Goal: Task Accomplishment & Management: Use online tool/utility

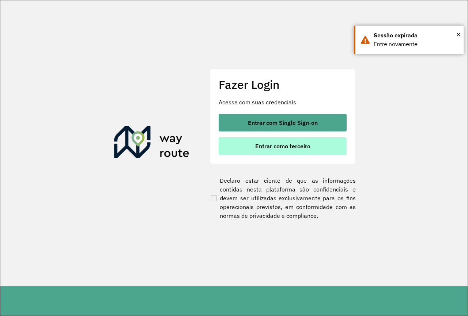
click at [280, 148] on span "Entrar como terceiro" at bounding box center [282, 146] width 55 height 6
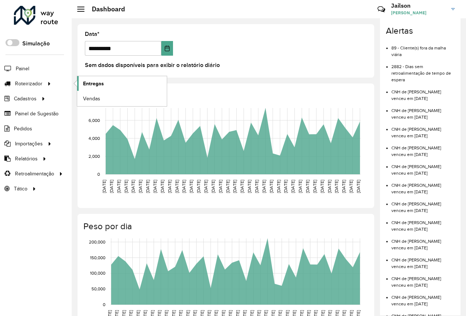
click at [95, 85] on span "Entregas" at bounding box center [93, 84] width 21 height 8
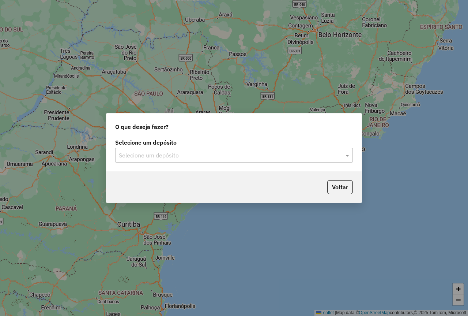
click at [188, 157] on input "text" at bounding box center [227, 155] width 216 height 9
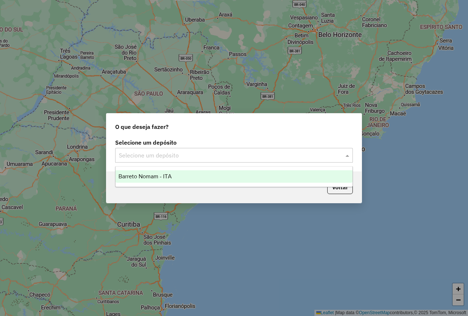
click at [171, 175] on span "Barreto Nomam - ITA" at bounding box center [145, 176] width 53 height 6
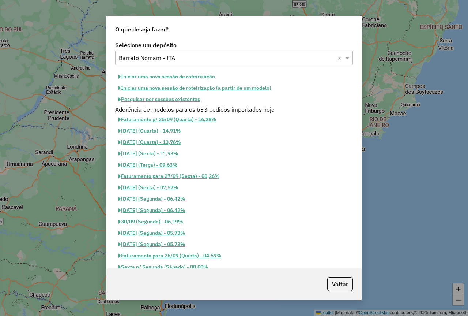
click at [176, 99] on button "Pesquisar por sessões existentes" at bounding box center [159, 99] width 88 height 11
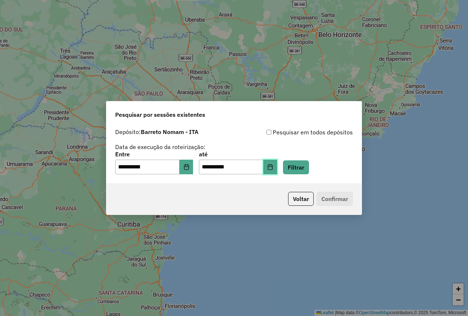
click at [273, 167] on icon "Choose Date" at bounding box center [270, 167] width 5 height 6
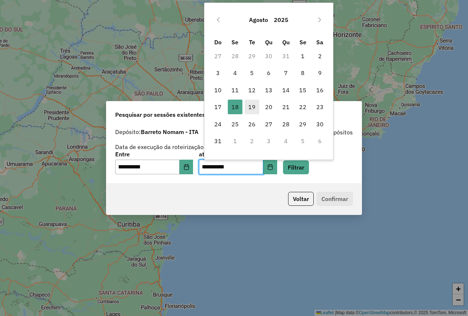
click at [254, 108] on span "19" at bounding box center [252, 107] width 15 height 15
type input "**********"
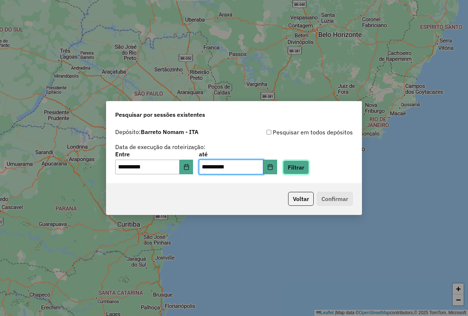
click at [305, 167] on button "Filtrar" at bounding box center [296, 167] width 26 height 14
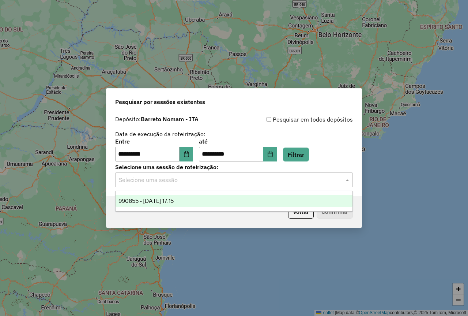
click at [263, 176] on input "text" at bounding box center [227, 180] width 216 height 9
click at [195, 198] on div "990855 - 19/08/2025 17:15" at bounding box center [234, 201] width 237 height 12
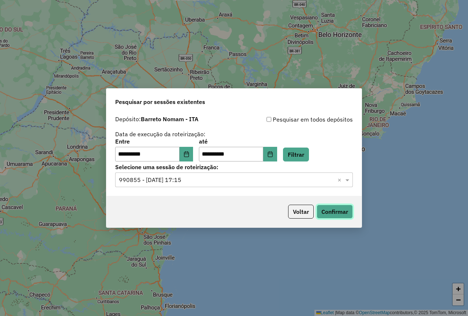
click at [335, 211] on button "Confirmar" at bounding box center [335, 212] width 36 height 14
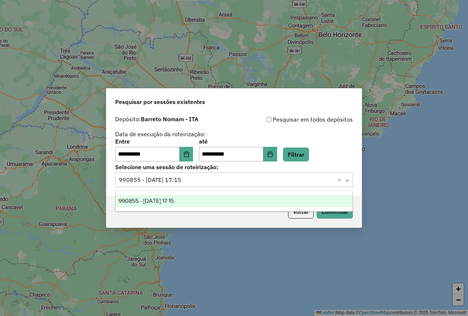
click at [250, 182] on input "text" at bounding box center [227, 180] width 216 height 9
click at [216, 181] on input "text" at bounding box center [227, 180] width 216 height 9
click at [189, 154] on icon "Choose Date" at bounding box center [186, 154] width 5 height 6
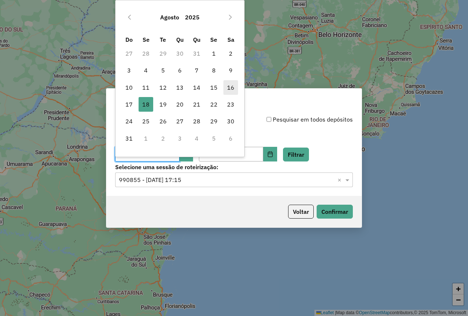
click at [232, 90] on span "16" at bounding box center [231, 87] width 15 height 15
type input "**********"
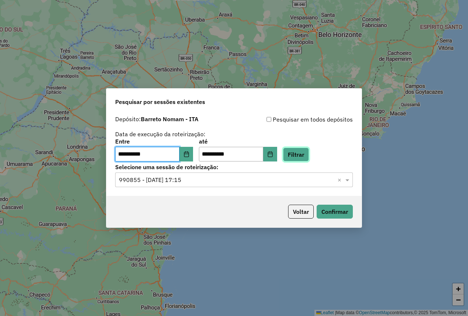
click at [306, 156] on button "Filtrar" at bounding box center [296, 155] width 26 height 14
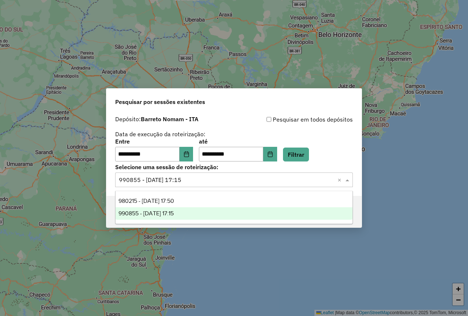
click at [213, 179] on input "text" at bounding box center [227, 180] width 216 height 9
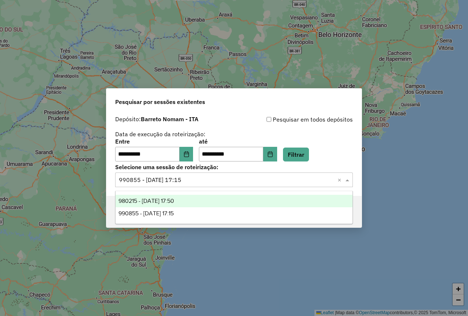
click at [169, 201] on span "980215 - 16/08/2025 17:50" at bounding box center [147, 201] width 56 height 6
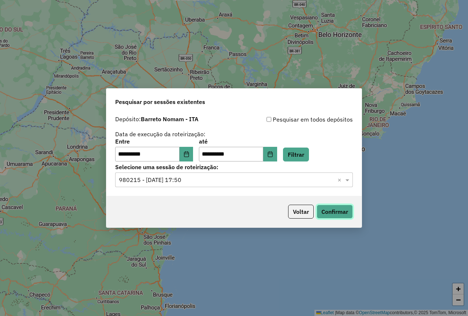
click at [332, 214] on button "Confirmar" at bounding box center [335, 212] width 36 height 14
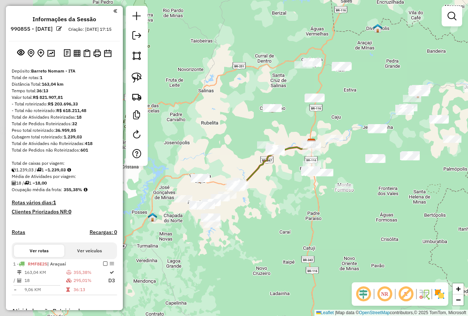
drag, startPoint x: 205, startPoint y: 258, endPoint x: 291, endPoint y: 238, distance: 88.1
click at [291, 238] on div "Janela de atendimento Grade de atendimento Capacidade Transportadoras Veículos …" at bounding box center [234, 158] width 468 height 316
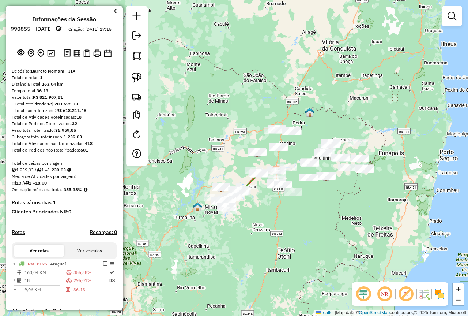
drag, startPoint x: 319, startPoint y: 267, endPoint x: 294, endPoint y: 226, distance: 47.8
click at [294, 226] on div "Janela de atendimento Grade de atendimento Capacidade Transportadoras Veículos …" at bounding box center [234, 158] width 468 height 316
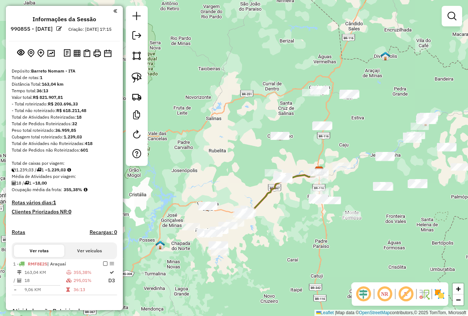
drag, startPoint x: 274, startPoint y: 214, endPoint x: 253, endPoint y: 239, distance: 32.2
click at [253, 239] on div "Janela de atendimento Grade de atendimento Capacidade Transportadoras Veículos …" at bounding box center [234, 158] width 468 height 316
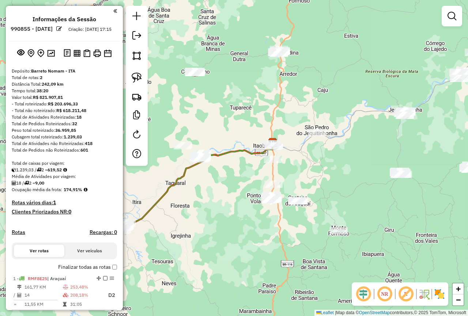
drag, startPoint x: 291, startPoint y: 180, endPoint x: 312, endPoint y: 171, distance: 22.6
click at [312, 171] on div "Janela de atendimento Grade de atendimento Capacidade Transportadoras Veículos …" at bounding box center [234, 158] width 468 height 316
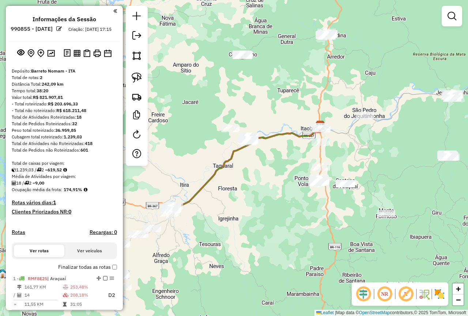
drag, startPoint x: 209, startPoint y: 214, endPoint x: 256, endPoint y: 197, distance: 50.6
click at [256, 197] on div "Janela de atendimento Grade de atendimento Capacidade Transportadoras Veículos …" at bounding box center [234, 158] width 468 height 316
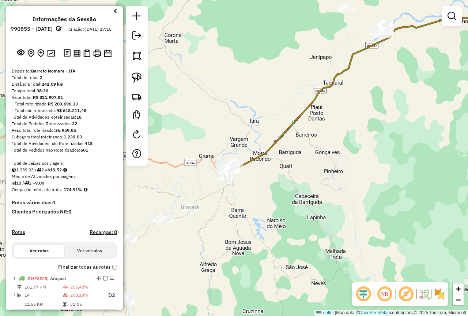
drag, startPoint x: 220, startPoint y: 227, endPoint x: 295, endPoint y: 200, distance: 79.2
click at [295, 200] on div "Janela de atendimento Grade de atendimento Capacidade Transportadoras Veículos …" at bounding box center [234, 158] width 468 height 316
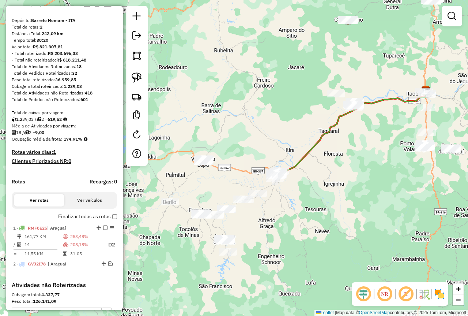
scroll to position [73, 0]
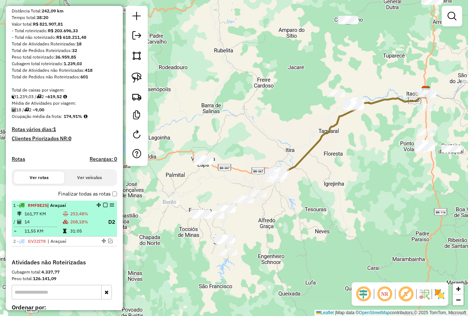
click at [103, 207] on em at bounding box center [105, 205] width 4 height 4
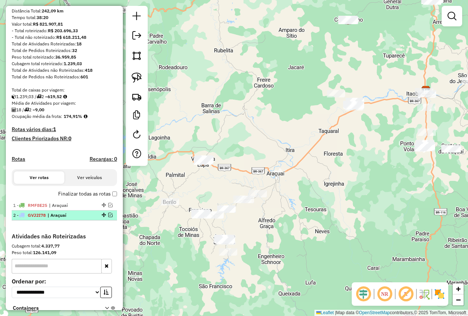
click at [44, 218] on span "GVJ2I78" at bounding box center [37, 214] width 18 height 5
select select "**********"
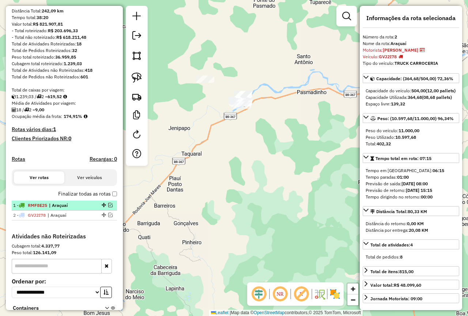
click at [92, 207] on div at bounding box center [103, 205] width 22 height 4
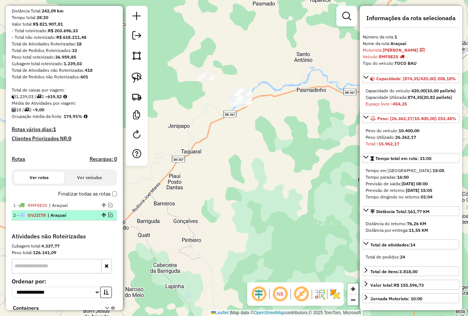
click at [85, 219] on div "2 - GVJ2I78 | Araçuaí" at bounding box center [52, 215] width 78 height 7
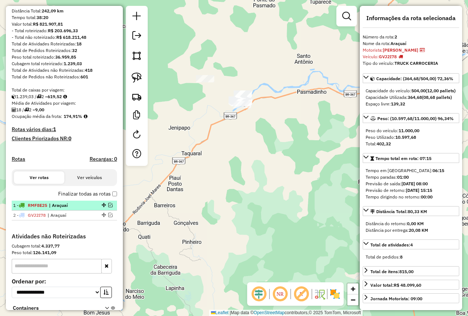
click at [92, 207] on div at bounding box center [103, 205] width 22 height 4
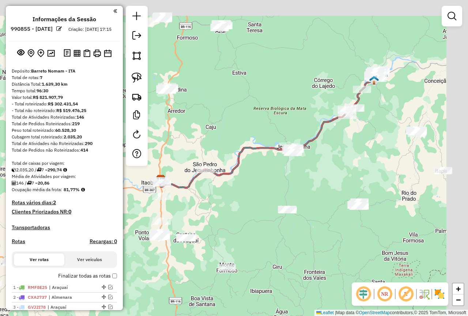
drag, startPoint x: 349, startPoint y: 107, endPoint x: 240, endPoint y: 126, distance: 110.8
click at [240, 126] on div "Janela de atendimento Grade de atendimento Capacidade Transportadoras Veículos …" at bounding box center [234, 158] width 468 height 316
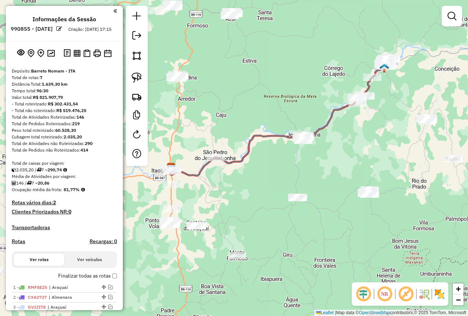
drag, startPoint x: 240, startPoint y: 126, endPoint x: 313, endPoint y: 105, distance: 76.3
click at [313, 105] on div "Janela de atendimento Grade de atendimento Capacidade Transportadoras Veículos …" at bounding box center [234, 158] width 468 height 316
drag, startPoint x: 262, startPoint y: 84, endPoint x: 299, endPoint y: 77, distance: 37.5
click at [299, 77] on div "Janela de atendimento Grade de atendimento Capacidade Transportadoras Veículos …" at bounding box center [234, 158] width 468 height 316
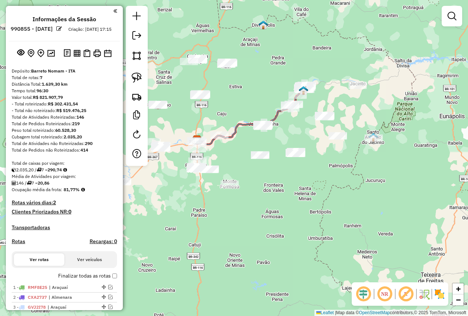
drag, startPoint x: 247, startPoint y: 224, endPoint x: 338, endPoint y: 194, distance: 95.4
click at [338, 194] on div "Janela de atendimento Grade de atendimento Capacidade Transportadoras Veículos …" at bounding box center [234, 158] width 468 height 316
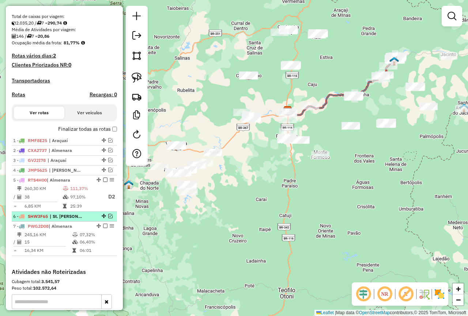
scroll to position [183, 0]
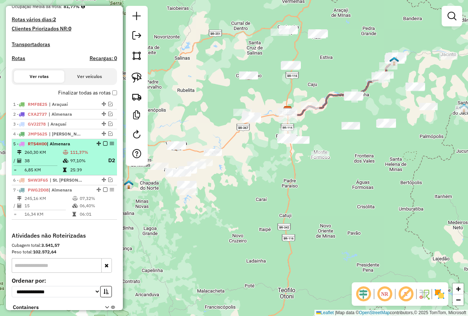
click at [104, 146] on em at bounding box center [105, 143] width 4 height 4
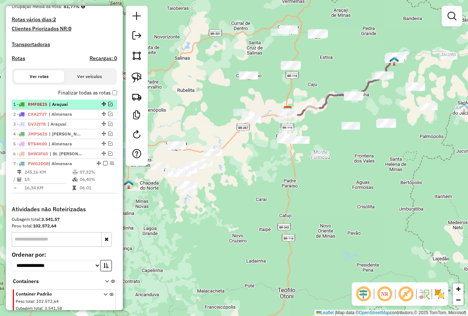
click at [55, 108] on span "| Araçuaí" at bounding box center [66, 104] width 34 height 7
select select "**********"
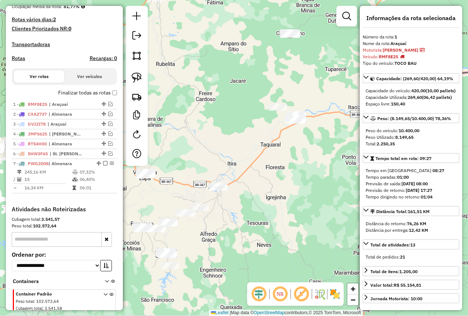
drag, startPoint x: 250, startPoint y: 208, endPoint x: 326, endPoint y: 182, distance: 80.6
click at [326, 182] on div "Janela de atendimento Grade de atendimento Capacidade Transportadoras Veículos …" at bounding box center [234, 158] width 468 height 316
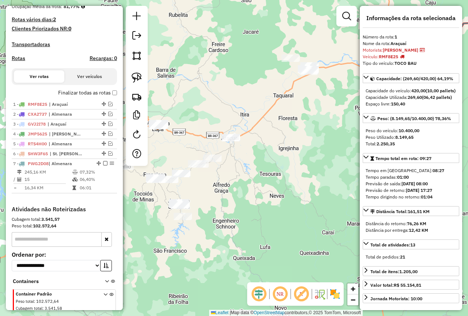
drag, startPoint x: 223, startPoint y: 181, endPoint x: 197, endPoint y: 145, distance: 44.4
click at [197, 145] on div "Janela de atendimento Grade de atendimento Capacidade Transportadoras Veículos …" at bounding box center [234, 158] width 468 height 316
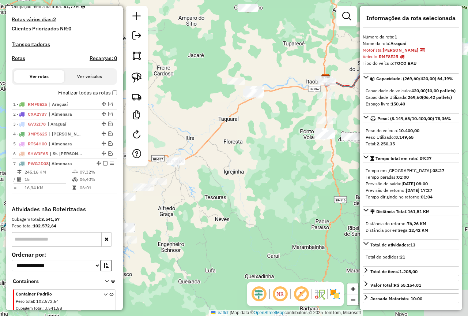
drag, startPoint x: 279, startPoint y: 120, endPoint x: 224, endPoint y: 144, distance: 59.7
click at [224, 144] on div "Janela de atendimento Grade de atendimento Capacidade Transportadoras Veículos …" at bounding box center [234, 158] width 468 height 316
click at [141, 79] on img at bounding box center [137, 77] width 10 height 10
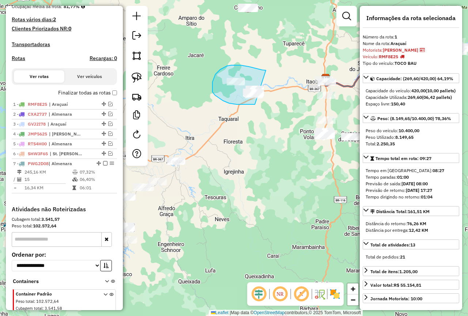
drag, startPoint x: 266, startPoint y: 70, endPoint x: 276, endPoint y: 88, distance: 20.5
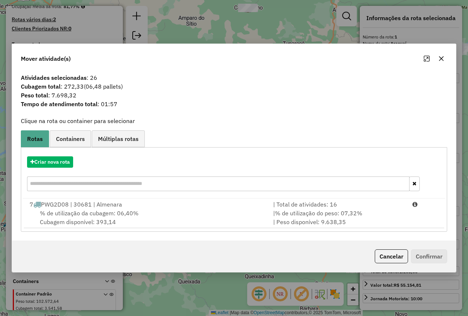
click at [443, 61] on icon "button" at bounding box center [442, 59] width 6 height 6
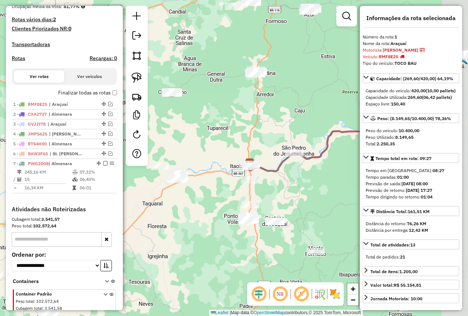
drag, startPoint x: 285, startPoint y: 203, endPoint x: 211, endPoint y: 287, distance: 111.8
click at [210, 288] on div "Janela de atendimento Grade de atendimento Capacidade Transportadoras Veículos …" at bounding box center [234, 158] width 468 height 316
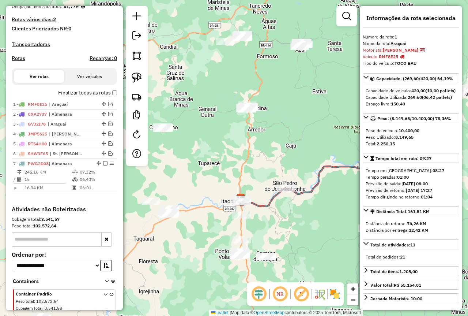
drag, startPoint x: 316, startPoint y: 150, endPoint x: 315, endPoint y: 158, distance: 8.9
click at [315, 158] on div "Janela de atendimento Grade de atendimento Capacidade Transportadoras Veículos …" at bounding box center [234, 158] width 468 height 316
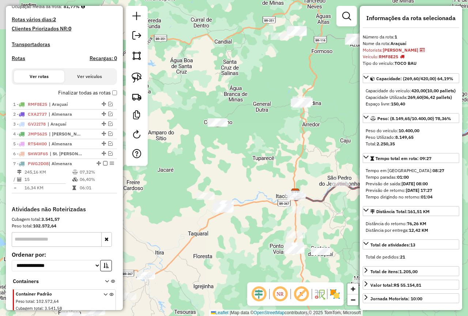
drag, startPoint x: 235, startPoint y: 169, endPoint x: 290, endPoint y: 155, distance: 57.3
click at [290, 155] on div "Janela de atendimento Grade de atendimento Capacidade Transportadoras Veículos …" at bounding box center [234, 158] width 468 height 316
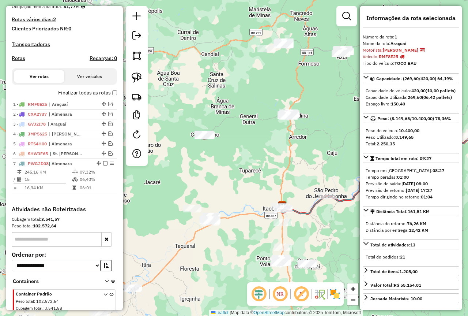
drag, startPoint x: 280, startPoint y: 158, endPoint x: 265, endPoint y: 167, distance: 17.7
click at [265, 167] on div "Janela de atendimento Grade de atendimento Capacidade Transportadoras Veículos …" at bounding box center [234, 158] width 468 height 316
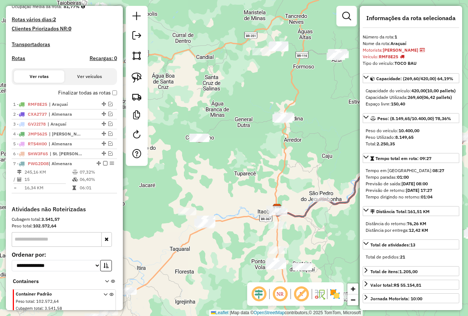
drag, startPoint x: 279, startPoint y: 163, endPoint x: 267, endPoint y: 166, distance: 12.5
click at [267, 166] on div "Janela de atendimento Grade de atendimento Capacidade Transportadoras Veículos …" at bounding box center [234, 158] width 468 height 316
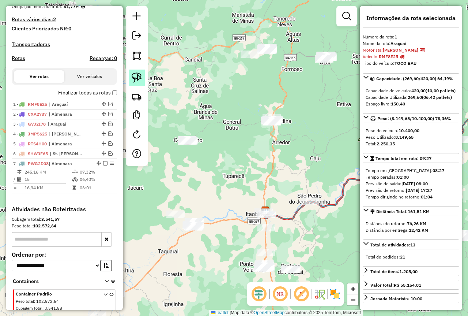
click at [135, 74] on img at bounding box center [137, 77] width 10 height 10
drag, startPoint x: 273, startPoint y: 33, endPoint x: 288, endPoint y: 39, distance: 16.2
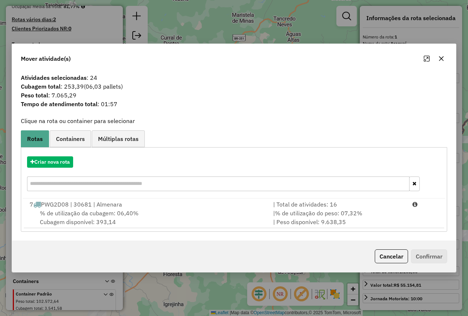
click at [443, 57] on icon "button" at bounding box center [442, 58] width 5 height 5
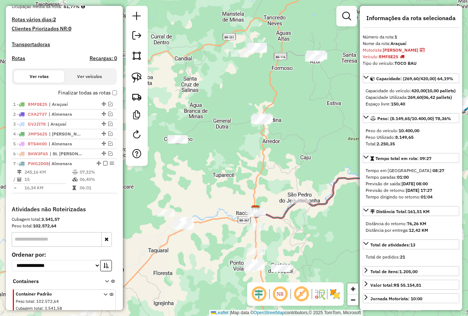
drag, startPoint x: 352, startPoint y: 46, endPoint x: 328, endPoint y: 42, distance: 23.8
click at [340, 44] on div "Janela de atendimento Grade de atendimento Capacidade Transportadoras Veículos …" at bounding box center [234, 158] width 468 height 316
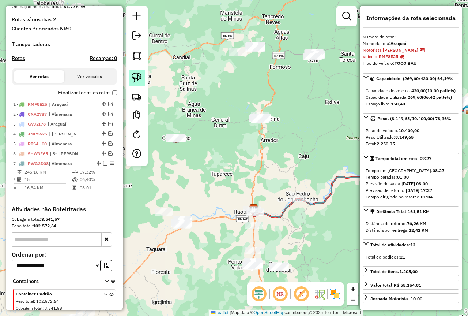
click at [141, 75] on img at bounding box center [137, 77] width 10 height 10
drag, startPoint x: 318, startPoint y: 41, endPoint x: 336, endPoint y: 58, distance: 24.9
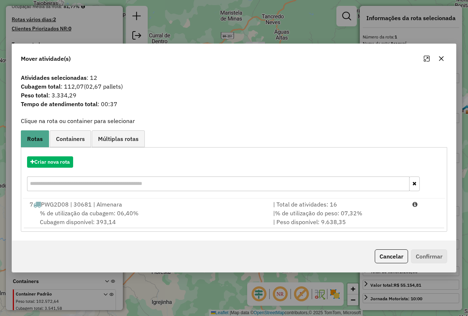
click at [440, 60] on icon "button" at bounding box center [442, 59] width 6 height 6
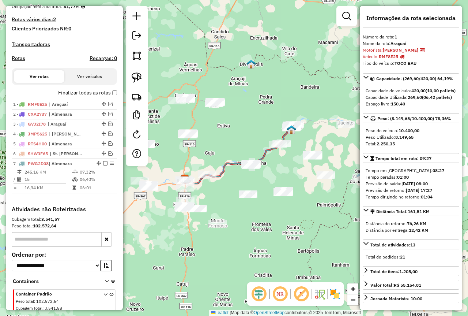
drag, startPoint x: 291, startPoint y: 209, endPoint x: 232, endPoint y: 199, distance: 60.0
click at [232, 200] on div "Janela de atendimento Grade de atendimento Capacidade Transportadoras Veículos …" at bounding box center [234, 158] width 468 height 316
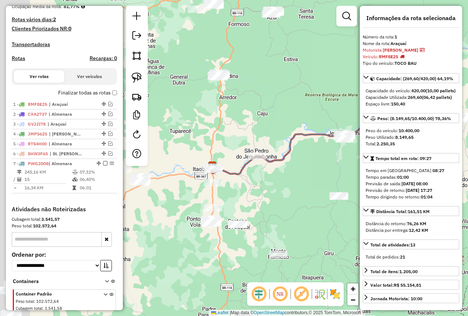
drag, startPoint x: 233, startPoint y: 211, endPoint x: 273, endPoint y: 203, distance: 40.3
click at [294, 203] on div "Janela de atendimento Grade de atendimento Capacidade Transportadoras Veículos …" at bounding box center [234, 158] width 468 height 316
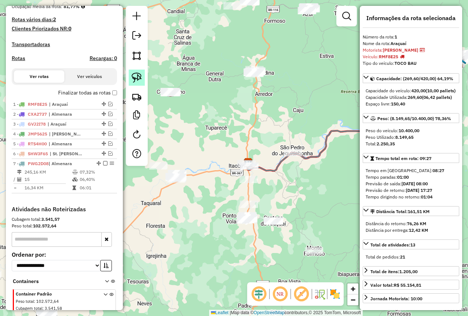
click at [137, 76] on img at bounding box center [137, 77] width 10 height 10
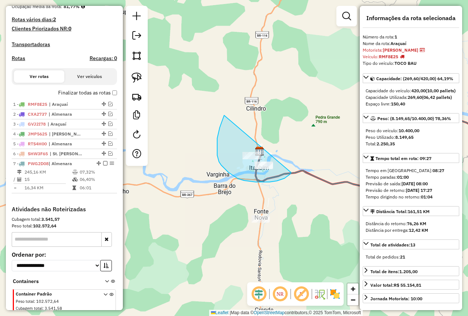
drag, startPoint x: 223, startPoint y: 119, endPoint x: 283, endPoint y: 148, distance: 66.3
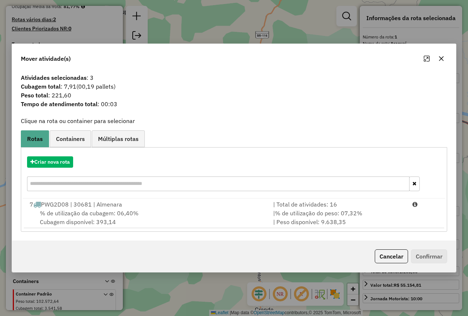
click at [441, 58] on icon "button" at bounding box center [442, 58] width 5 height 5
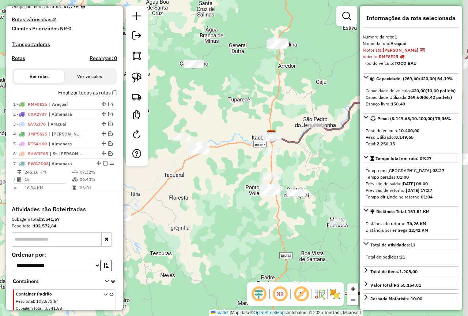
drag, startPoint x: 322, startPoint y: 178, endPoint x: 256, endPoint y: 175, distance: 66.3
click at [257, 177] on div "Janela de atendimento Grade de atendimento Capacidade Transportadoras Veículos …" at bounding box center [234, 158] width 468 height 316
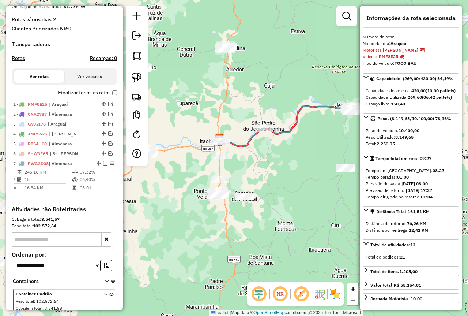
drag, startPoint x: 284, startPoint y: 163, endPoint x: 262, endPoint y: 171, distance: 23.5
click at [262, 171] on div "Janela de atendimento Grade de atendimento Capacidade Transportadoras Veículos …" at bounding box center [234, 158] width 468 height 316
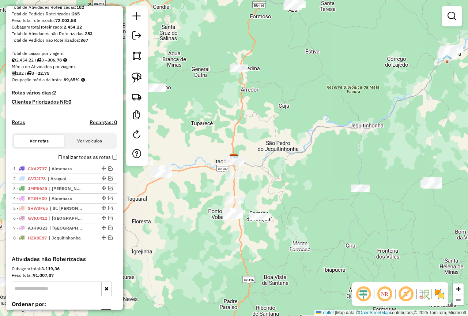
scroll to position [146, 0]
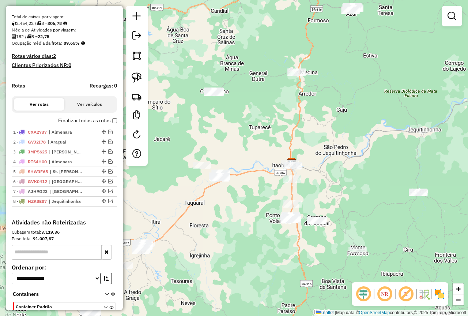
drag, startPoint x: 157, startPoint y: 230, endPoint x: 207, endPoint y: 234, distance: 50.7
click at [207, 234] on div "Janela de atendimento Grade de atendimento Capacidade Transportadoras Veículos …" at bounding box center [234, 158] width 468 height 316
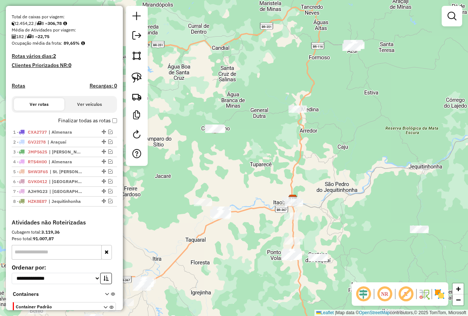
drag, startPoint x: 206, startPoint y: 232, endPoint x: 210, endPoint y: 258, distance: 26.2
click at [212, 254] on div "Janela de atendimento Grade de atendimento Capacidade Transportadoras Veículos …" at bounding box center [234, 158] width 468 height 316
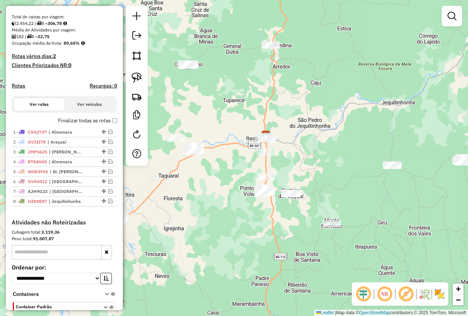
drag, startPoint x: 223, startPoint y: 241, endPoint x: 191, endPoint y: 190, distance: 60.6
click at [191, 190] on div "Janela de atendimento Grade de atendimento Capacidade Transportadoras Veículos …" at bounding box center [234, 158] width 468 height 316
click at [92, 203] on div at bounding box center [103, 201] width 22 height 4
select select "**********"
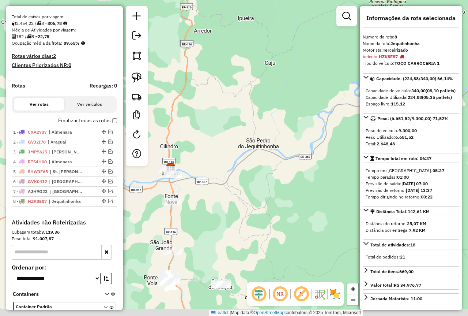
drag, startPoint x: 180, startPoint y: 232, endPoint x: 284, endPoint y: 212, distance: 105.9
click at [279, 213] on div "Janela de atendimento Grade de atendimento Capacidade Transportadoras Veículos …" at bounding box center [234, 158] width 468 height 316
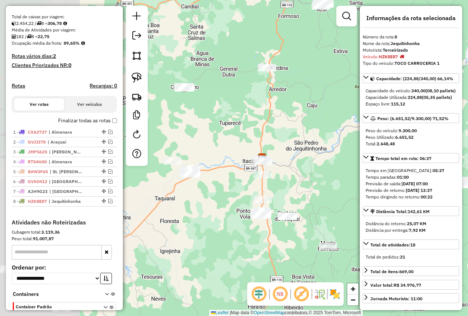
drag, startPoint x: 158, startPoint y: 214, endPoint x: 239, endPoint y: 194, distance: 83.0
click at [239, 194] on div "Janela de atendimento Grade de atendimento Capacidade Transportadoras Veículos …" at bounding box center [234, 158] width 468 height 316
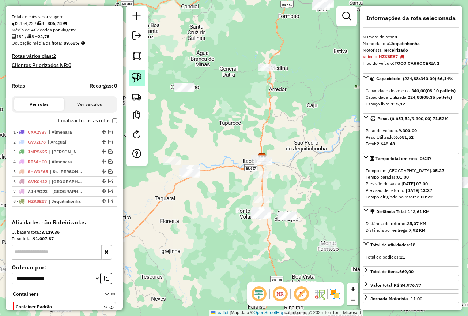
click at [135, 79] on img at bounding box center [137, 77] width 10 height 10
drag, startPoint x: 198, startPoint y: 152, endPoint x: 207, endPoint y: 176, distance: 25.0
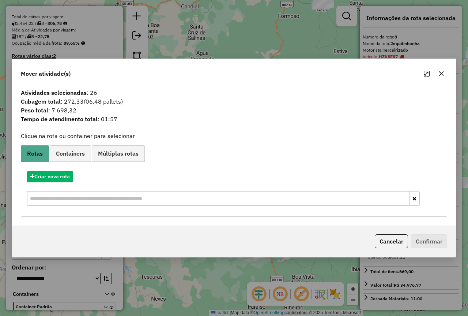
click at [440, 70] on button "button" at bounding box center [442, 74] width 12 height 12
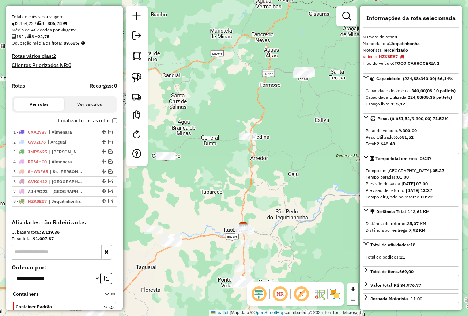
drag, startPoint x: 284, startPoint y: 111, endPoint x: 267, endPoint y: 168, distance: 59.9
click at [267, 168] on div "Janela de atendimento Grade de atendimento Capacidade Transportadoras Veículos …" at bounding box center [234, 158] width 468 height 316
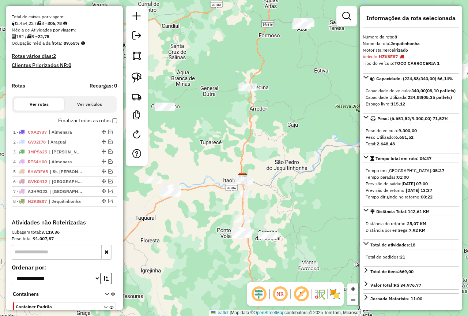
drag, startPoint x: 276, startPoint y: 203, endPoint x: 261, endPoint y: 113, distance: 91.0
click at [261, 113] on div "Janela de atendimento Grade de atendimento Capacidade Transportadoras Veículos …" at bounding box center [234, 158] width 468 height 316
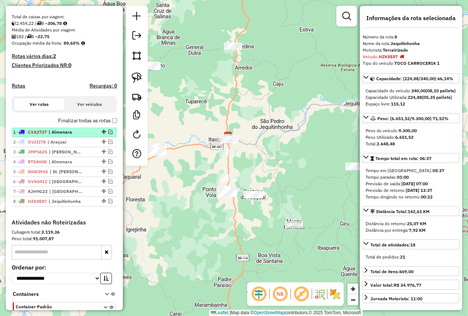
click at [73, 135] on span "| Almenara" at bounding box center [66, 132] width 34 height 7
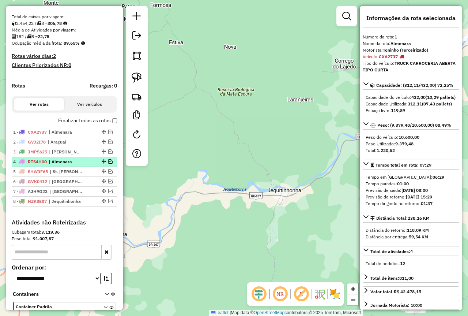
click at [78, 165] on span "| Almenara" at bounding box center [66, 161] width 34 height 7
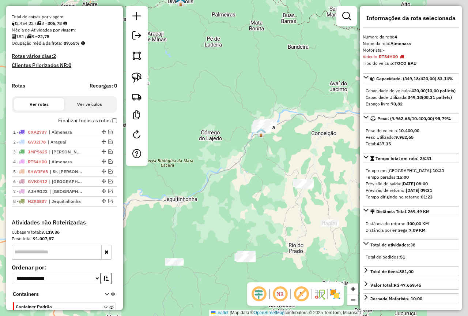
drag, startPoint x: 292, startPoint y: 194, endPoint x: 220, endPoint y: 202, distance: 72.3
click at [220, 202] on div "Janela de atendimento Grade de atendimento Capacidade Transportadoras Veículos …" at bounding box center [234, 158] width 468 height 316
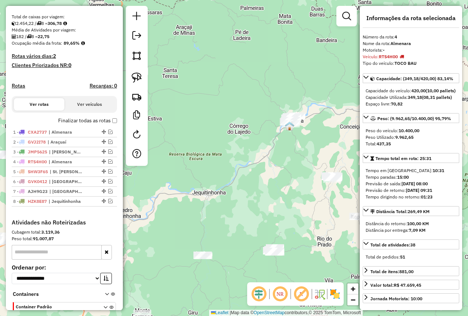
drag, startPoint x: 199, startPoint y: 204, endPoint x: 259, endPoint y: 187, distance: 62.3
click at [259, 187] on div "Janela de atendimento Grade de atendimento Capacidade Transportadoras Veículos …" at bounding box center [234, 158] width 468 height 316
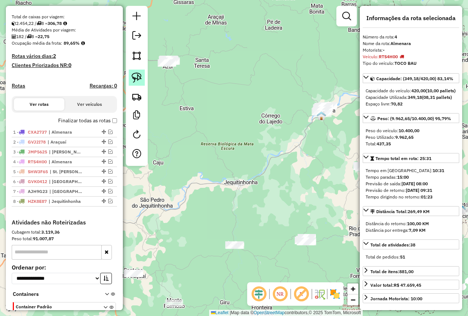
click at [137, 80] on img at bounding box center [137, 77] width 10 height 10
drag, startPoint x: 320, startPoint y: 82, endPoint x: 349, endPoint y: 109, distance: 39.4
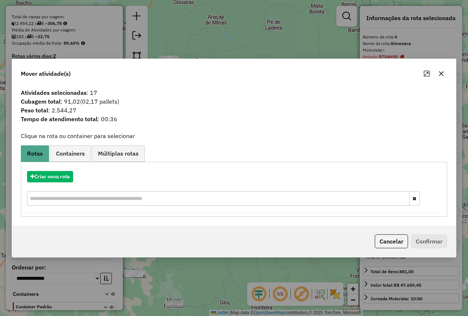
click at [444, 73] on icon "button" at bounding box center [442, 74] width 6 height 6
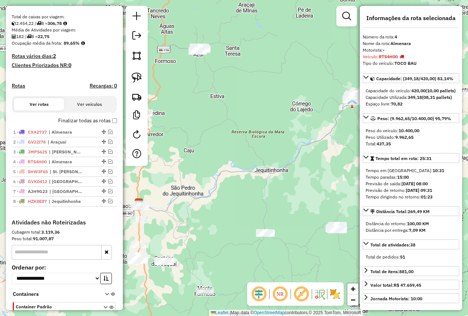
drag, startPoint x: 259, startPoint y: 143, endPoint x: 329, endPoint y: 114, distance: 75.2
click at [329, 114] on div "Janela de atendimento Grade de atendimento Capacidade Transportadoras Veículos …" at bounding box center [234, 158] width 468 height 316
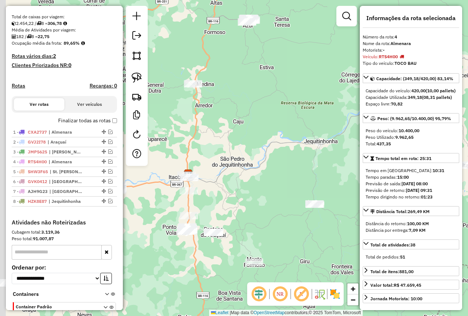
drag, startPoint x: 266, startPoint y: 190, endPoint x: 310, endPoint y: 143, distance: 65.0
click at [310, 143] on div "Janela de atendimento Grade de atendimento Capacidade Transportadoras Veículos …" at bounding box center [234, 158] width 468 height 316
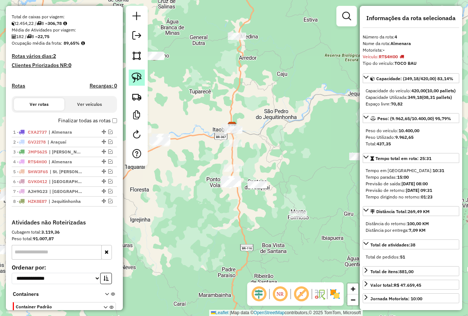
click at [137, 75] on img at bounding box center [137, 77] width 10 height 10
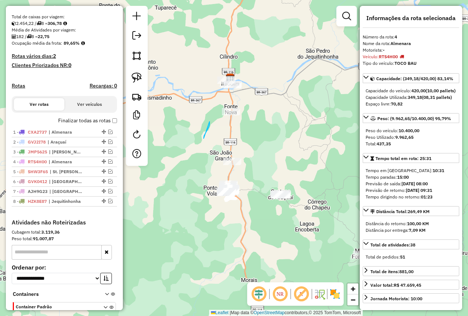
drag, startPoint x: 204, startPoint y: 138, endPoint x: 214, endPoint y: 115, distance: 25.1
click at [138, 76] on img at bounding box center [137, 77] width 10 height 10
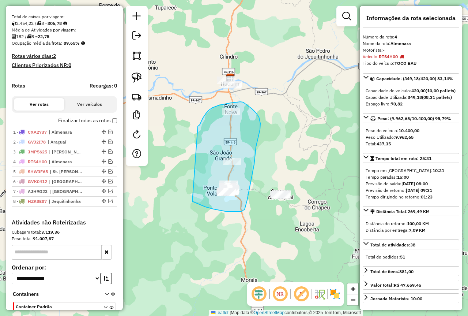
drag, startPoint x: 198, startPoint y: 126, endPoint x: 193, endPoint y: 201, distance: 75.2
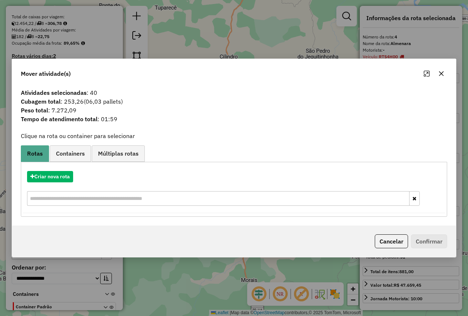
click at [441, 72] on icon "button" at bounding box center [442, 74] width 6 height 6
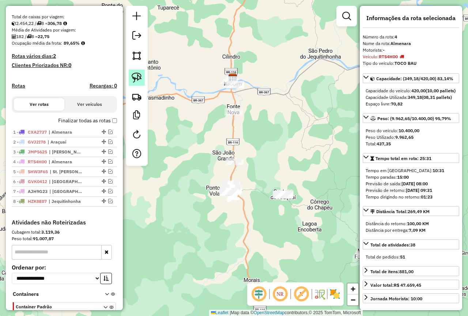
click at [139, 76] on img at bounding box center [137, 77] width 10 height 10
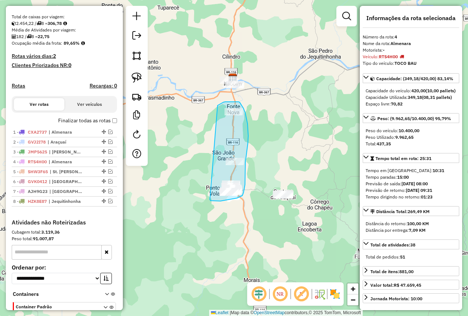
drag, startPoint x: 218, startPoint y: 105, endPoint x: 209, endPoint y: 199, distance: 94.1
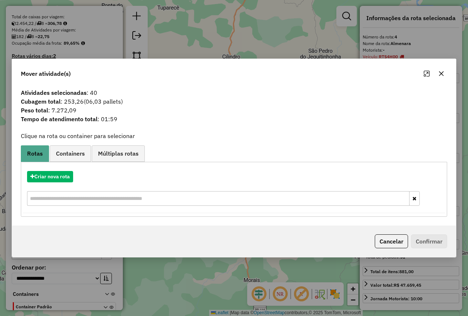
click at [442, 72] on icon "button" at bounding box center [442, 74] width 6 height 6
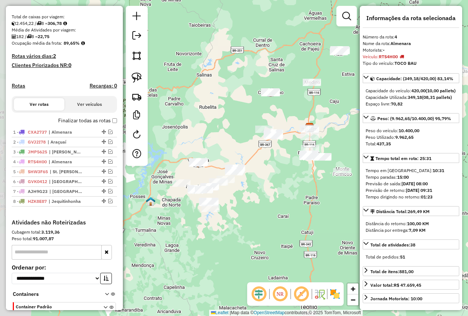
drag, startPoint x: 234, startPoint y: 238, endPoint x: 282, endPoint y: 217, distance: 52.0
click at [282, 217] on div "Janela de atendimento Grade de atendimento Capacidade Transportadoras Veículos …" at bounding box center [234, 158] width 468 height 316
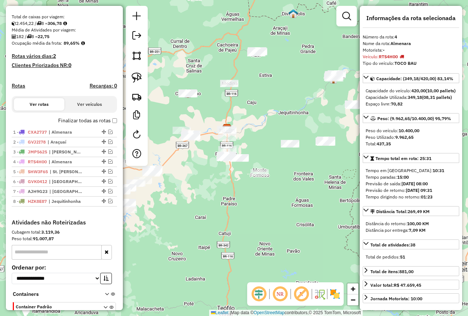
drag, startPoint x: 275, startPoint y: 222, endPoint x: 183, endPoint y: 220, distance: 91.9
click at [185, 220] on div "Janela de atendimento Grade de atendimento Capacidade Transportadoras Veículos …" at bounding box center [234, 158] width 468 height 316
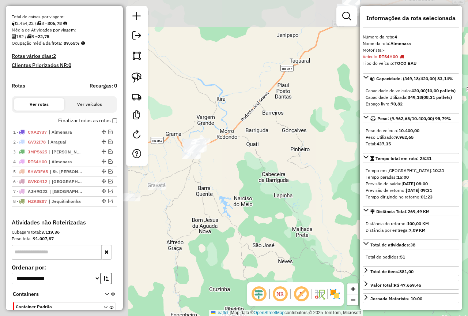
drag, startPoint x: 160, startPoint y: 189, endPoint x: 327, endPoint y: 227, distance: 171.6
click at [324, 226] on div "Janela de atendimento Grade de atendimento Capacidade Transportadoras Veículos …" at bounding box center [234, 158] width 468 height 316
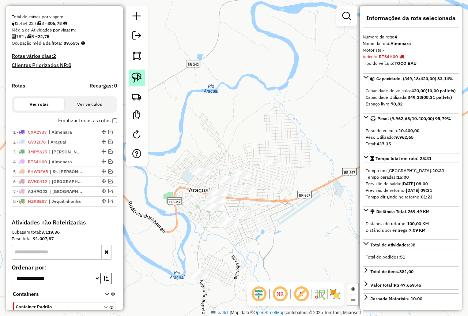
drag, startPoint x: 137, startPoint y: 79, endPoint x: 145, endPoint y: 85, distance: 9.7
click at [138, 79] on img at bounding box center [137, 77] width 10 height 10
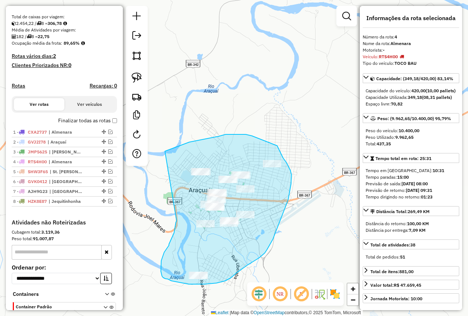
drag, startPoint x: 167, startPoint y: 150, endPoint x: 177, endPoint y: 221, distance: 71.0
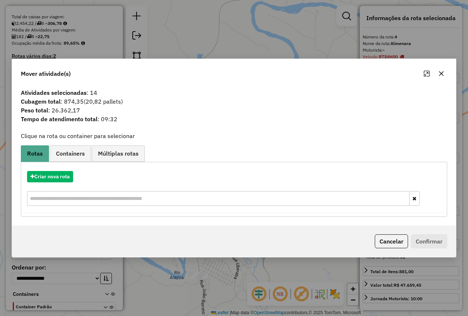
click at [443, 75] on icon "button" at bounding box center [442, 73] width 5 height 5
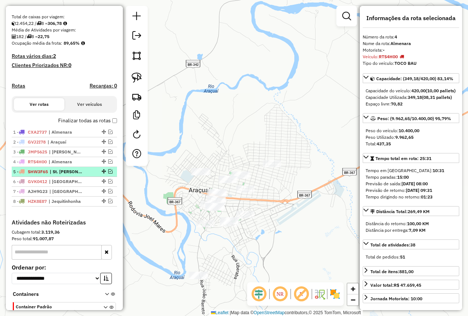
click at [108, 173] on em at bounding box center [110, 171] width 4 height 4
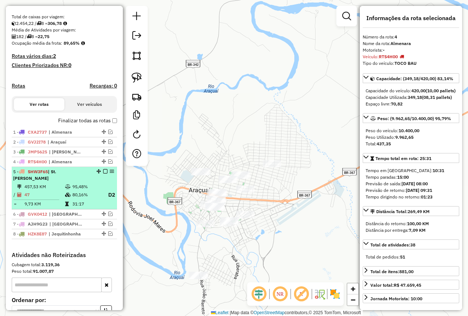
click at [82, 182] on div "5 - SHW3F65 | St. Antonio do Jacinto" at bounding box center [52, 174] width 78 height 13
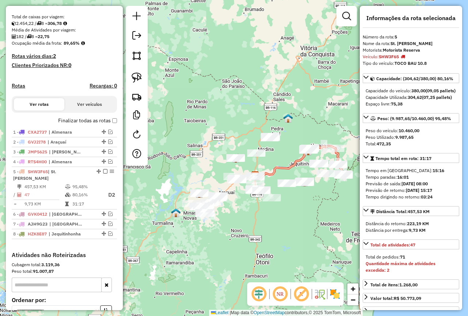
drag, startPoint x: 331, startPoint y: 221, endPoint x: 181, endPoint y: 187, distance: 153.7
click at [183, 190] on div "Janela de atendimento Grade de atendimento Capacidade Transportadoras Veículos …" at bounding box center [234, 158] width 468 height 316
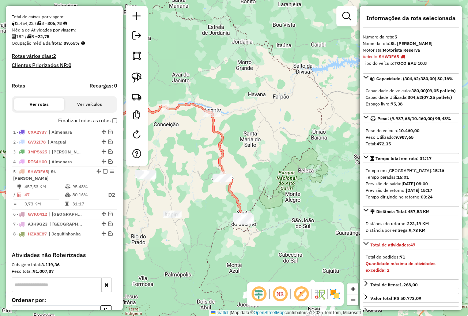
drag, startPoint x: 291, startPoint y: 204, endPoint x: 350, endPoint y: 155, distance: 76.1
click at [350, 155] on div "Janela de atendimento Grade de atendimento Capacidade Transportadoras Veículos …" at bounding box center [234, 158] width 468 height 316
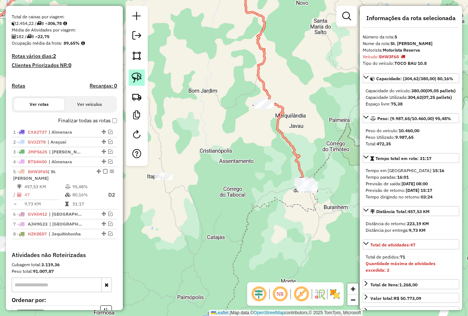
click at [134, 73] on img at bounding box center [137, 77] width 10 height 10
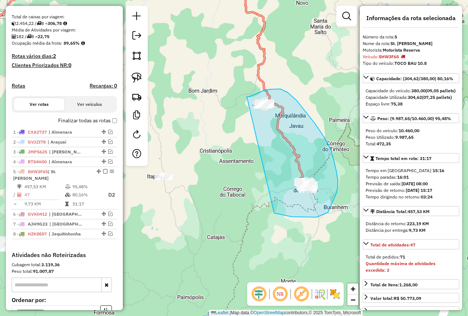
drag, startPoint x: 247, startPoint y: 97, endPoint x: 244, endPoint y: 204, distance: 107.6
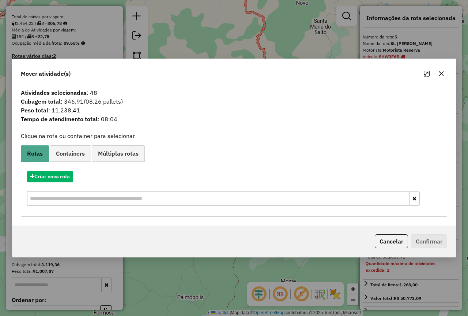
click at [437, 75] on button "button" at bounding box center [442, 74] width 12 height 12
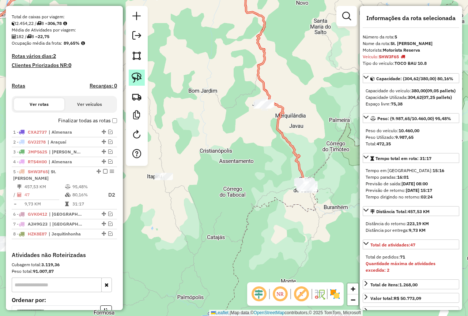
click at [133, 80] on img at bounding box center [137, 77] width 10 height 10
drag, startPoint x: 330, startPoint y: 168, endPoint x: 330, endPoint y: 191, distance: 22.7
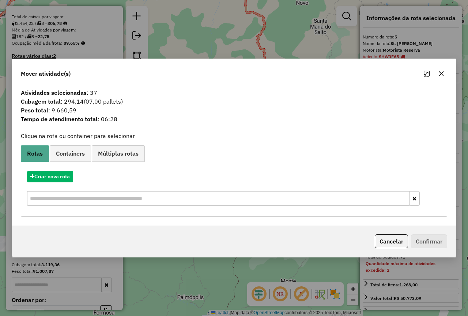
click at [443, 75] on icon "button" at bounding box center [442, 74] width 6 height 6
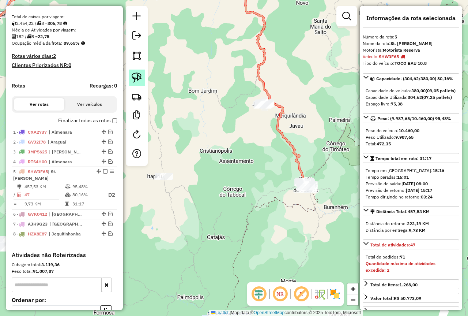
click at [138, 77] on img at bounding box center [137, 77] width 10 height 10
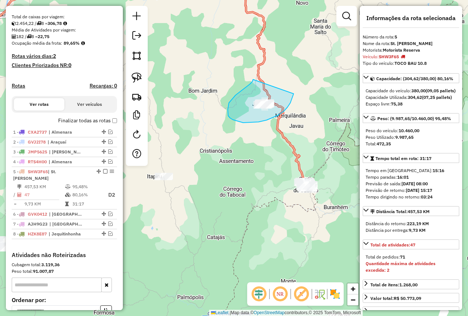
drag, startPoint x: 253, startPoint y: 79, endPoint x: 294, endPoint y: 91, distance: 42.3
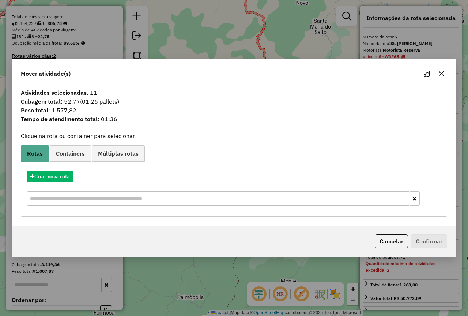
click at [445, 75] on button "button" at bounding box center [442, 74] width 12 height 12
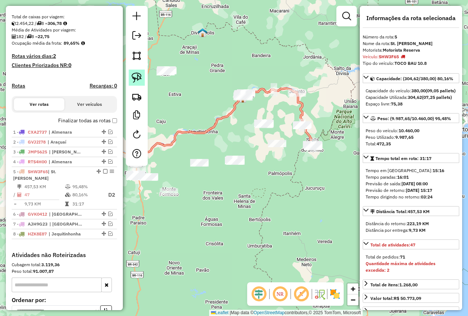
click at [135, 74] on img at bounding box center [137, 77] width 10 height 10
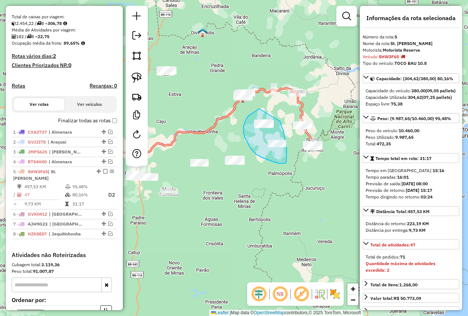
drag, startPoint x: 259, startPoint y: 109, endPoint x: 280, endPoint y: 121, distance: 24.3
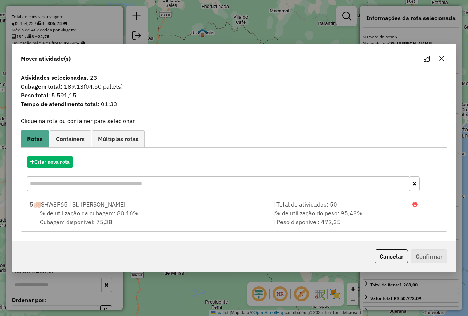
click at [443, 60] on icon "button" at bounding box center [442, 59] width 6 height 6
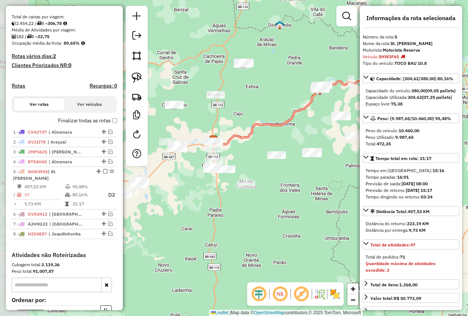
drag, startPoint x: 218, startPoint y: 125, endPoint x: 295, endPoint y: 117, distance: 77.6
click at [295, 117] on icon at bounding box center [297, 113] width 168 height 64
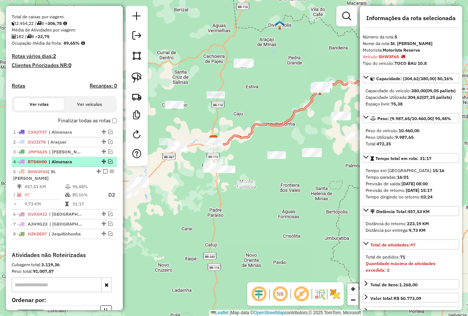
click at [89, 165] on div "4 - RTS4H00 | Almenara" at bounding box center [64, 161] width 102 height 7
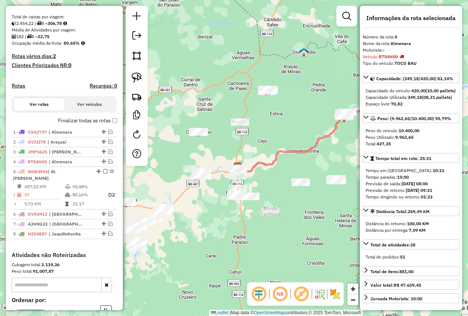
drag, startPoint x: 227, startPoint y: 141, endPoint x: 281, endPoint y: 134, distance: 54.3
click at [281, 134] on div "Janela de atendimento Grade de atendimento Capacidade Transportadoras Veículos …" at bounding box center [234, 158] width 468 height 316
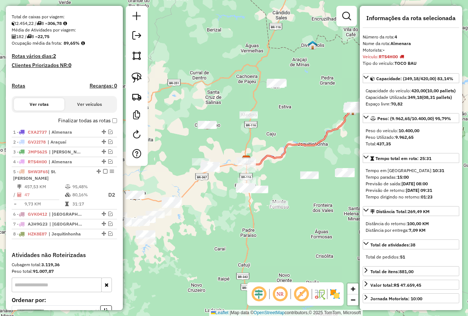
drag, startPoint x: 188, startPoint y: 229, endPoint x: 218, endPoint y: 209, distance: 35.6
click at [218, 209] on div "Janela de atendimento Grade de atendimento Capacidade Transportadoras Veículos …" at bounding box center [234, 158] width 468 height 316
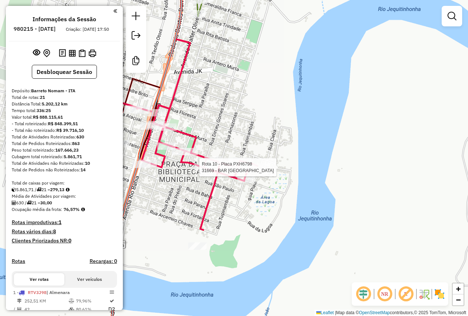
select select "**********"
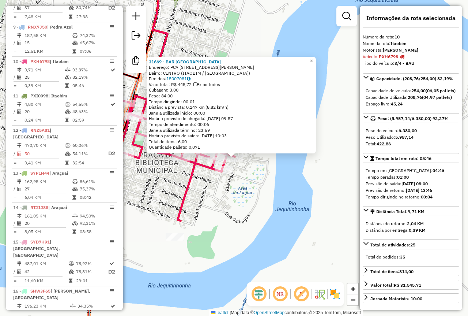
scroll to position [628, 0]
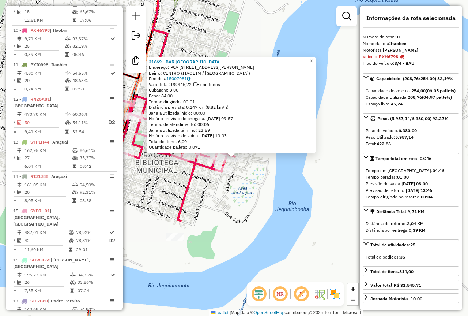
click at [313, 59] on span "×" at bounding box center [311, 61] width 3 height 6
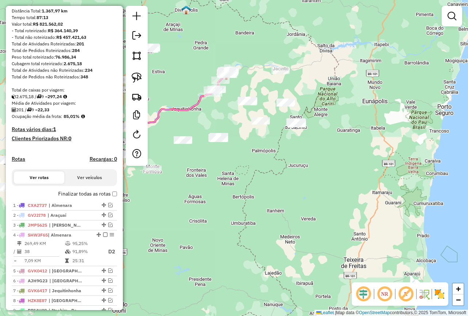
scroll to position [146, 0]
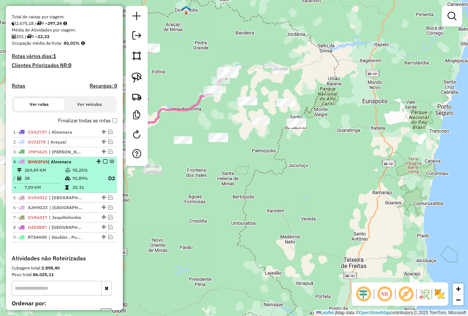
click at [103, 164] on em at bounding box center [105, 161] width 4 height 4
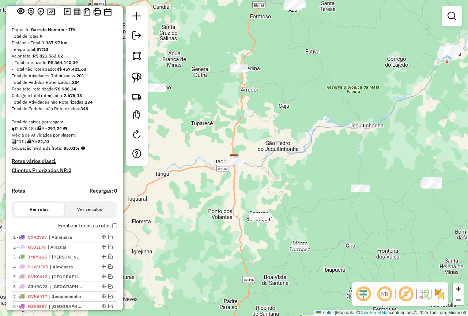
scroll to position [146, 0]
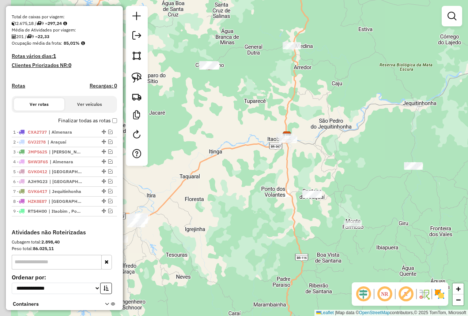
drag, startPoint x: 209, startPoint y: 213, endPoint x: 265, endPoint y: 190, distance: 60.4
click at [265, 190] on div "Janela de atendimento Grade de atendimento Capacidade Transportadoras Veículos …" at bounding box center [234, 158] width 468 height 316
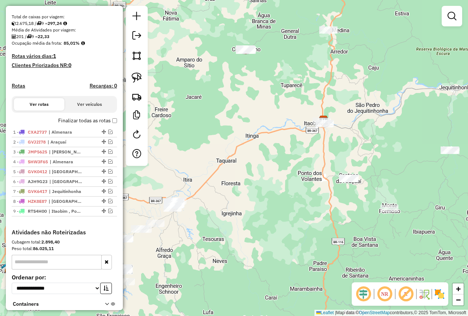
drag, startPoint x: 238, startPoint y: 223, endPoint x: 294, endPoint y: 200, distance: 60.8
click at [294, 200] on div "Janela de atendimento Grade de atendimento Capacidade Transportadoras Veículos …" at bounding box center [234, 158] width 468 height 316
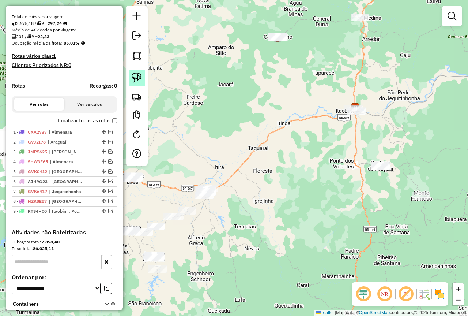
click at [134, 79] on img at bounding box center [137, 77] width 10 height 10
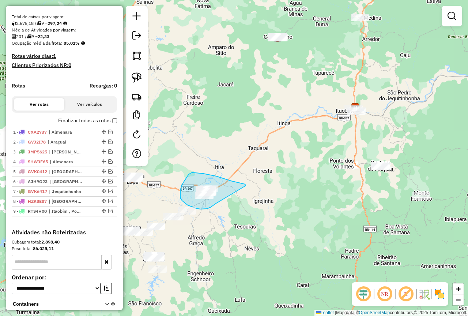
drag, startPoint x: 246, startPoint y: 185, endPoint x: 216, endPoint y: 203, distance: 35.0
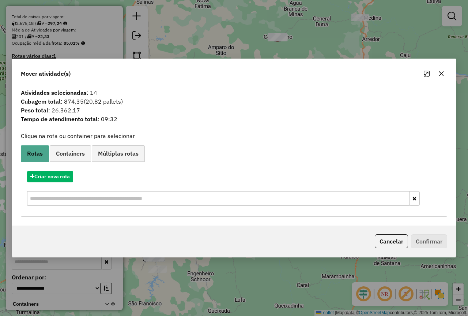
click at [445, 77] on button "button" at bounding box center [442, 74] width 12 height 12
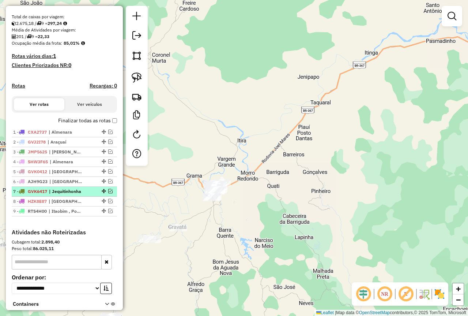
click at [76, 195] on span "| Jequitinhonha" at bounding box center [66, 191] width 34 height 7
select select "**********"
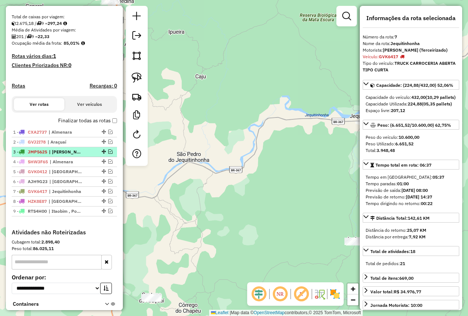
click at [82, 155] on span "| [PERSON_NAME]" at bounding box center [66, 152] width 34 height 7
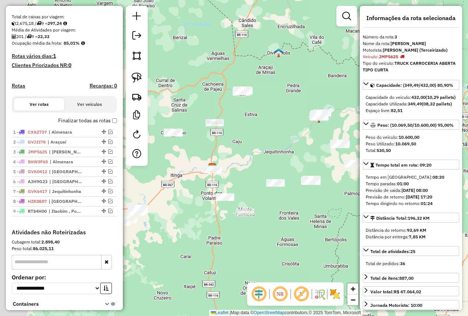
drag, startPoint x: 219, startPoint y: 182, endPoint x: 298, endPoint y: 160, distance: 81.6
click at [298, 160] on div "Janela de atendimento Grade de atendimento Capacidade Transportadoras Veículos …" at bounding box center [234, 158] width 468 height 316
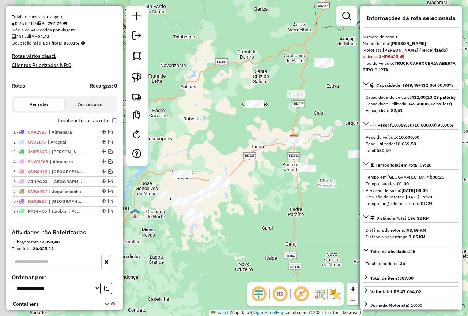
drag, startPoint x: 205, startPoint y: 210, endPoint x: 244, endPoint y: 194, distance: 42.8
click at [244, 194] on div "Janela de atendimento Grade de atendimento Capacidade Transportadoras Veículos …" at bounding box center [234, 158] width 468 height 316
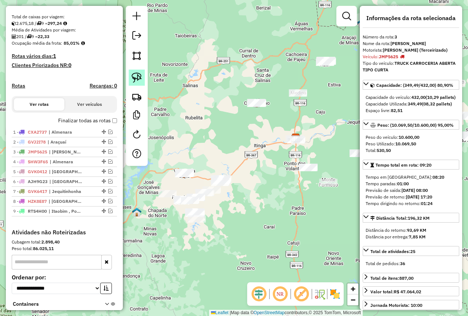
click at [138, 79] on img at bounding box center [137, 77] width 10 height 10
drag, startPoint x: 243, startPoint y: 93, endPoint x: 277, endPoint y: 96, distance: 33.8
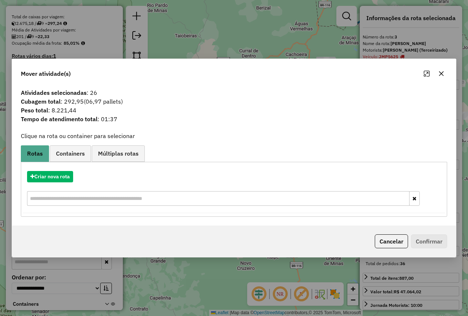
drag, startPoint x: 444, startPoint y: 74, endPoint x: 377, endPoint y: 82, distance: 68.1
click at [444, 74] on icon "button" at bounding box center [442, 74] width 6 height 6
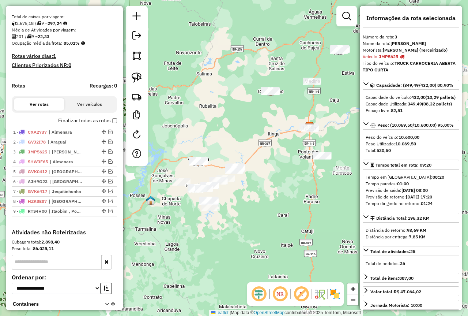
drag, startPoint x: 249, startPoint y: 214, endPoint x: 274, endPoint y: 196, distance: 30.9
click at [274, 196] on div "Janela de atendimento Grade de atendimento Capacidade Transportadoras Veículos …" at bounding box center [234, 158] width 468 height 316
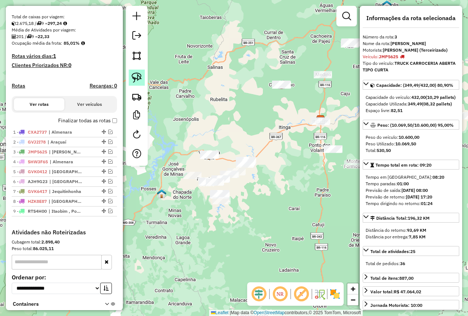
click at [137, 80] on img at bounding box center [137, 77] width 10 height 10
drag, startPoint x: 202, startPoint y: 133, endPoint x: 224, endPoint y: 146, distance: 24.9
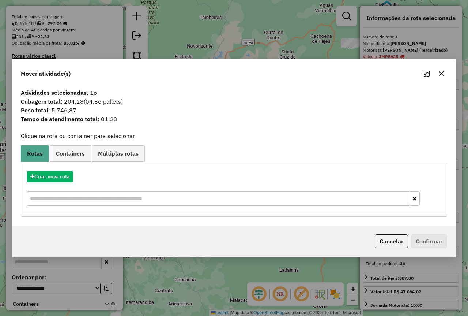
click at [441, 74] on icon "button" at bounding box center [442, 73] width 5 height 5
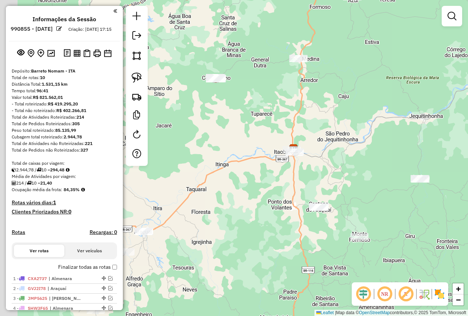
drag, startPoint x: 205, startPoint y: 119, endPoint x: 265, endPoint y: 109, distance: 60.8
click at [265, 109] on div "Janela de atendimento Grade de atendimento Capacidade Transportadoras Veículos …" at bounding box center [234, 158] width 468 height 316
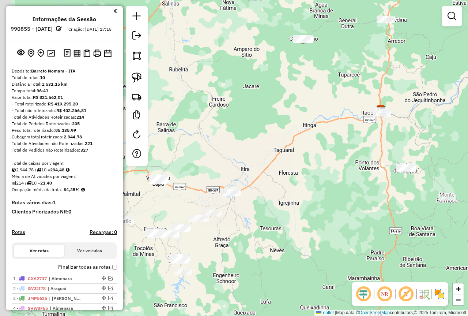
drag, startPoint x: 209, startPoint y: 161, endPoint x: 297, endPoint y: 122, distance: 96.5
click at [297, 122] on div "Janela de atendimento Grade de atendimento Capacidade Transportadoras Veículos …" at bounding box center [234, 158] width 468 height 316
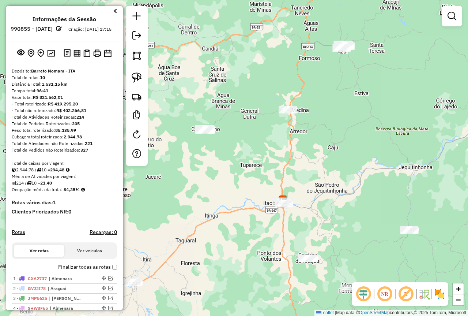
drag, startPoint x: 288, startPoint y: 127, endPoint x: 196, endPoint y: 213, distance: 125.6
click at [196, 213] on div "Janela de atendimento Grade de atendimento Capacidade Transportadoras Veículos …" at bounding box center [234, 158] width 468 height 316
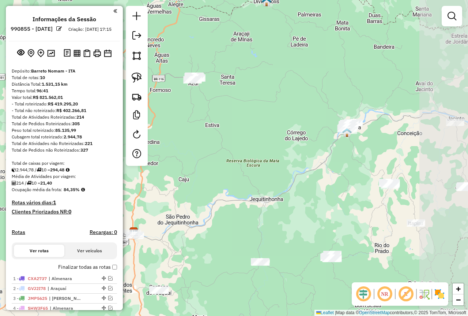
drag, startPoint x: 339, startPoint y: 148, endPoint x: 198, endPoint y: 174, distance: 143.6
click at [198, 174] on div "Janela de atendimento Grade de atendimento Capacidade Transportadoras Veículos …" at bounding box center [234, 158] width 468 height 316
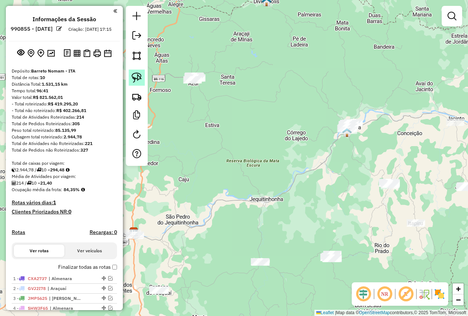
click at [139, 80] on img at bounding box center [137, 77] width 10 height 10
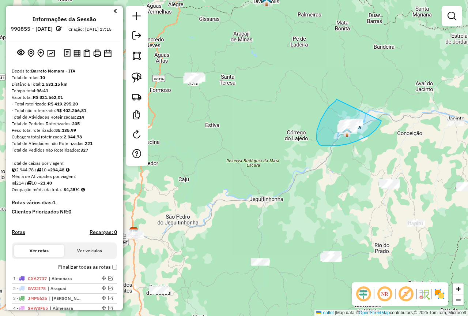
drag, startPoint x: 337, startPoint y: 99, endPoint x: 382, endPoint y: 121, distance: 49.9
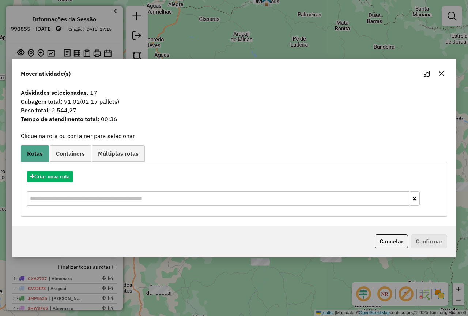
click at [445, 72] on button "button" at bounding box center [442, 74] width 12 height 12
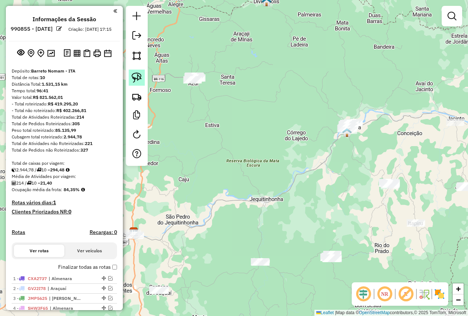
click at [136, 76] on img at bounding box center [137, 77] width 10 height 10
drag, startPoint x: 387, startPoint y: 168, endPoint x: 412, endPoint y: 187, distance: 31.9
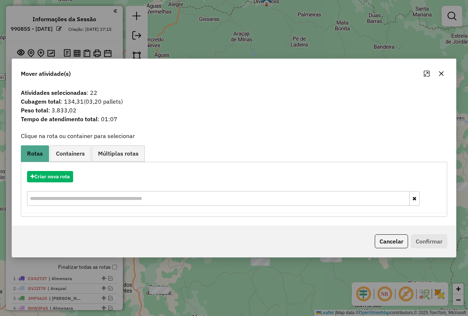
click at [442, 73] on icon "button" at bounding box center [442, 73] width 5 height 5
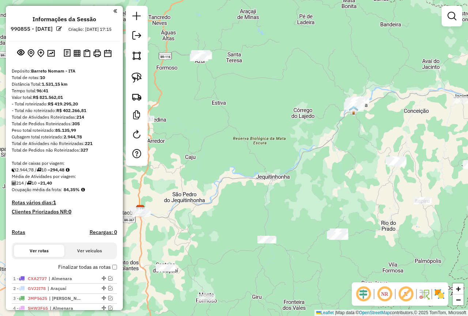
drag, startPoint x: 290, startPoint y: 207, endPoint x: 290, endPoint y: 168, distance: 38.8
click at [290, 169] on div "Janela de atendimento Grade de atendimento Capacidade Transportadoras Veículos …" at bounding box center [234, 158] width 468 height 316
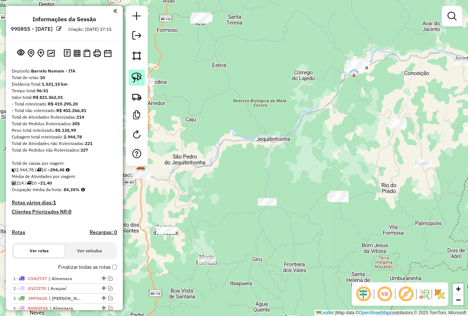
click at [139, 79] on img at bounding box center [137, 77] width 10 height 10
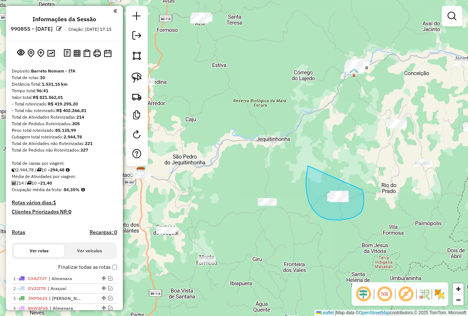
drag, startPoint x: 308, startPoint y: 168, endPoint x: 363, endPoint y: 190, distance: 59.0
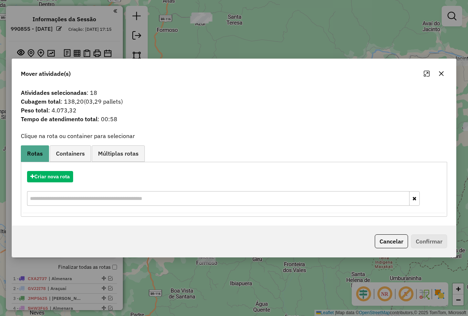
click at [441, 75] on icon "button" at bounding box center [442, 74] width 6 height 6
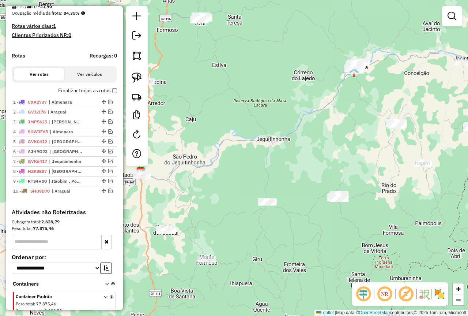
scroll to position [183, 0]
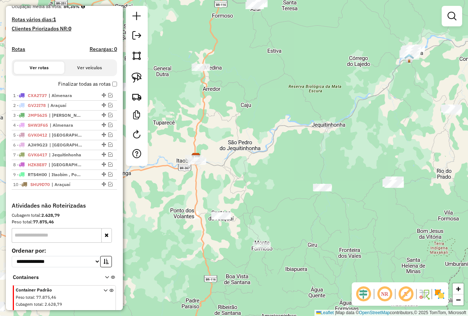
drag, startPoint x: 339, startPoint y: 135, endPoint x: 444, endPoint y: 117, distance: 106.9
click at [444, 117] on div "Janela de atendimento Grade de atendimento Capacidade Transportadoras Veículos …" at bounding box center [234, 158] width 468 height 316
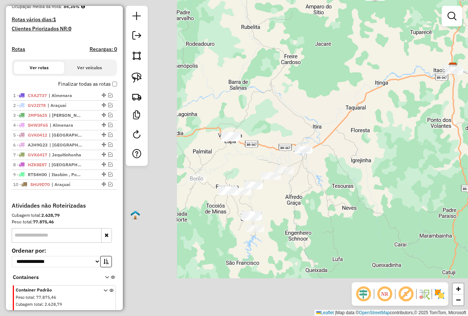
drag, startPoint x: 167, startPoint y: 213, endPoint x: 400, endPoint y: 120, distance: 250.3
click at [400, 120] on div "Janela de atendimento Grade de atendimento Capacidade Transportadoras Veículos …" at bounding box center [234, 158] width 468 height 316
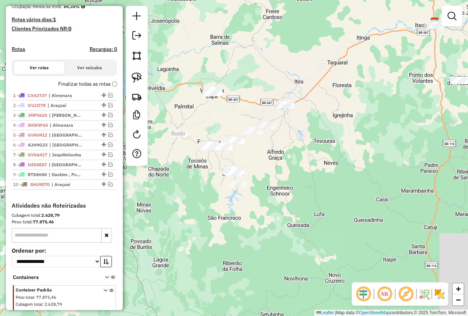
drag, startPoint x: 321, startPoint y: 192, endPoint x: 271, endPoint y: 149, distance: 65.9
click at [271, 149] on div "Janela de atendimento Grade de atendimento Capacidade Transportadoras Veículos …" at bounding box center [234, 158] width 468 height 316
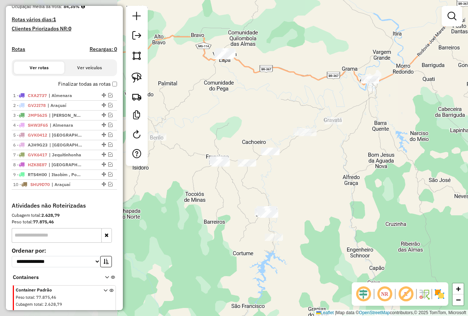
drag, startPoint x: 211, startPoint y: 156, endPoint x: 369, endPoint y: 124, distance: 160.6
click at [369, 124] on div "Janela de atendimento Grade de atendimento Capacidade Transportadoras Veículos …" at bounding box center [234, 158] width 468 height 316
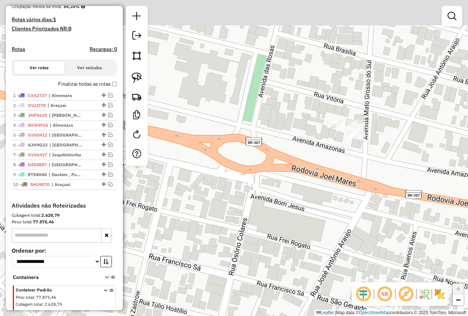
drag, startPoint x: 368, startPoint y: 127, endPoint x: 366, endPoint y: 142, distance: 15.1
click at [327, 174] on div "Janela de atendimento Grade de atendimento Capacidade Transportadoras Veículos …" at bounding box center [234, 158] width 468 height 316
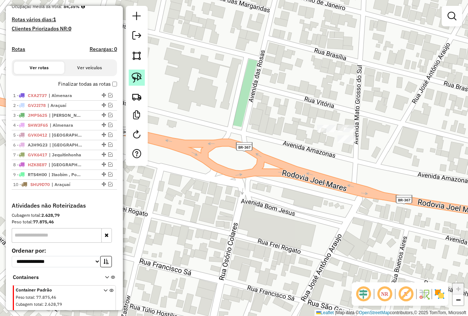
click at [132, 76] on img at bounding box center [137, 77] width 10 height 10
drag, startPoint x: 356, startPoint y: 114, endPoint x: 361, endPoint y: 132, distance: 19.0
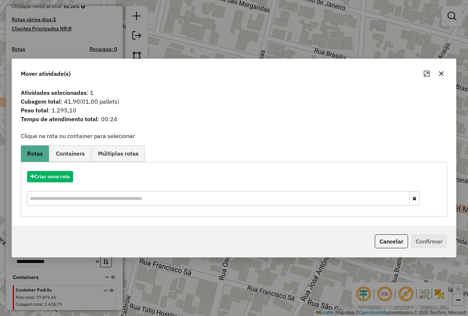
click at [444, 73] on icon "button" at bounding box center [442, 74] width 6 height 6
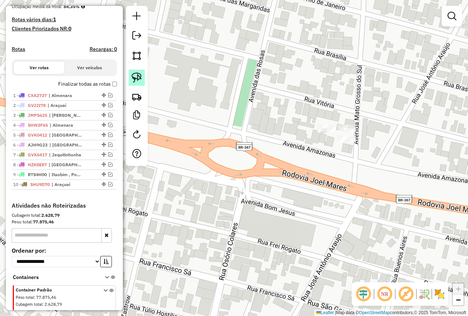
click at [141, 72] on img at bounding box center [137, 77] width 10 height 10
drag, startPoint x: 368, startPoint y: 134, endPoint x: 378, endPoint y: 146, distance: 15.1
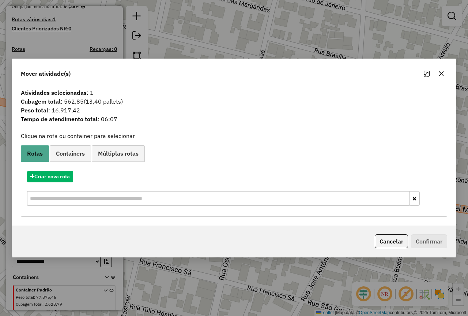
click at [443, 74] on icon "button" at bounding box center [442, 73] width 5 height 5
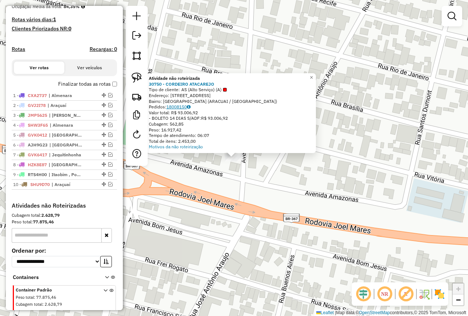
click at [173, 107] on link "18008150" at bounding box center [179, 106] width 24 height 5
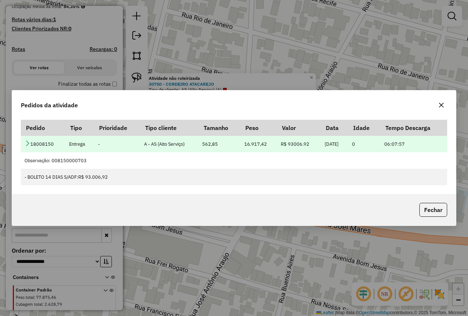
click at [25, 142] on icon at bounding box center [28, 143] width 6 height 6
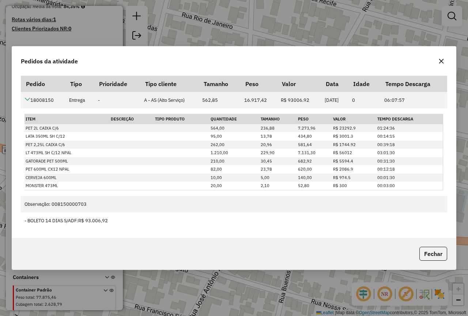
click at [441, 59] on icon "button" at bounding box center [442, 61] width 6 height 6
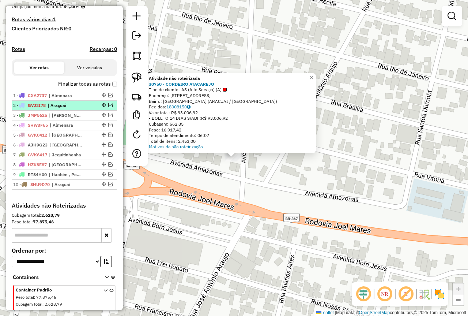
click at [74, 109] on span "| Araçuaí" at bounding box center [65, 105] width 34 height 7
select select "**********"
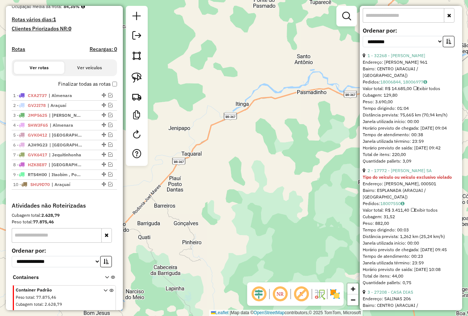
scroll to position [313, 0]
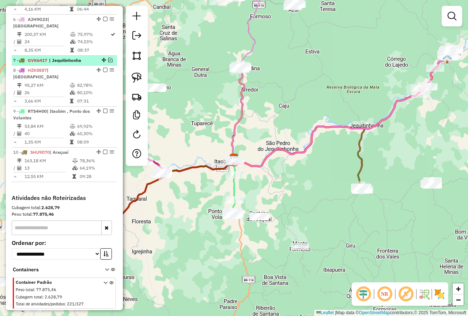
scroll to position [442, 0]
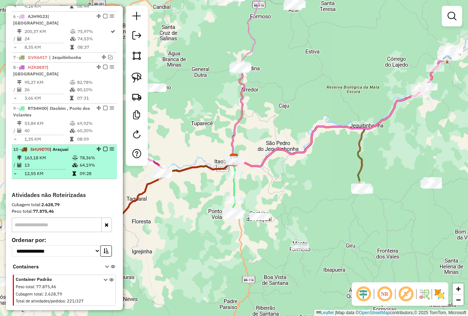
click at [70, 161] on td "13" at bounding box center [48, 164] width 48 height 7
select select "**********"
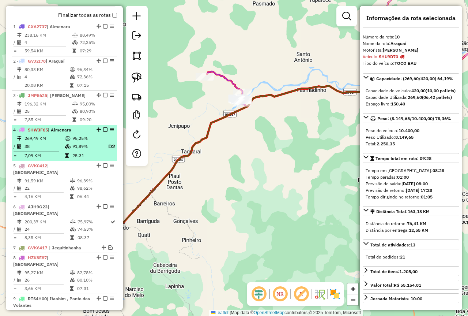
scroll to position [223, 0]
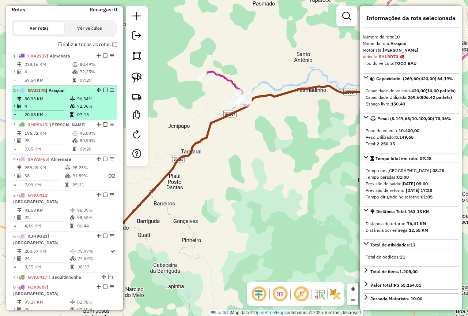
click at [77, 109] on td "72,36%" at bounding box center [95, 105] width 37 height 7
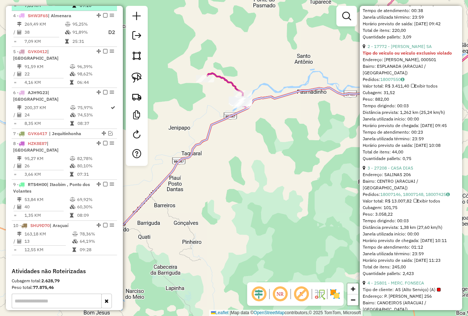
scroll to position [369, 0]
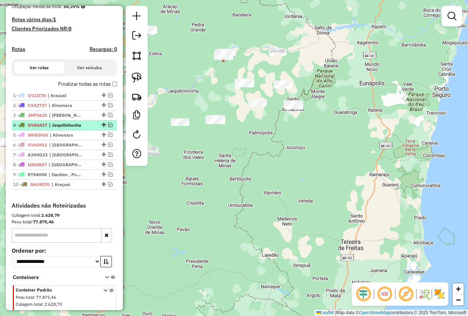
scroll to position [213, 0]
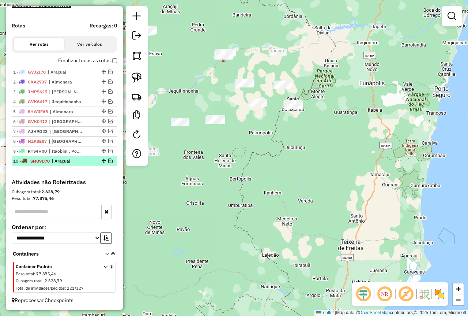
click at [107, 163] on div "10 - SHU9D70 | Araçuaí" at bounding box center [64, 161] width 102 height 7
select select "**********"
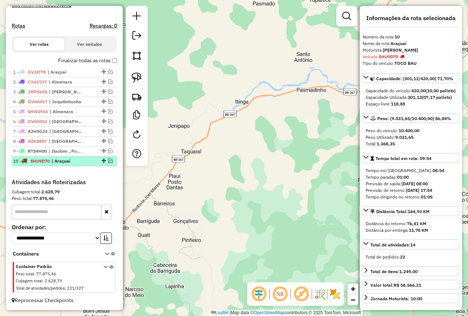
click at [61, 161] on span "| Araçuaí" at bounding box center [69, 161] width 34 height 7
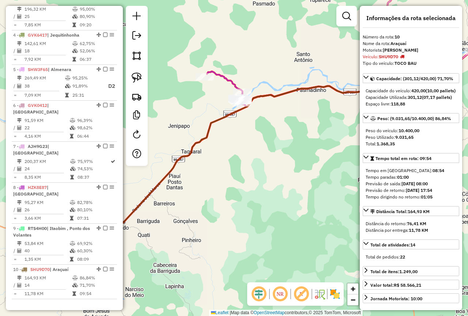
scroll to position [359, 0]
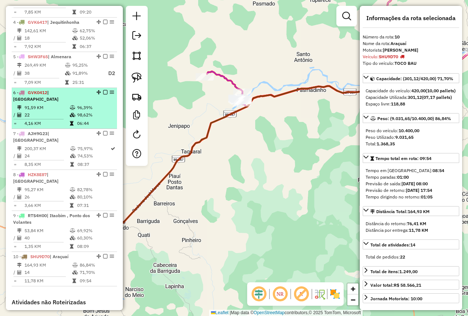
click at [73, 100] on div "6 - GVK0412 | Medina" at bounding box center [52, 95] width 78 height 13
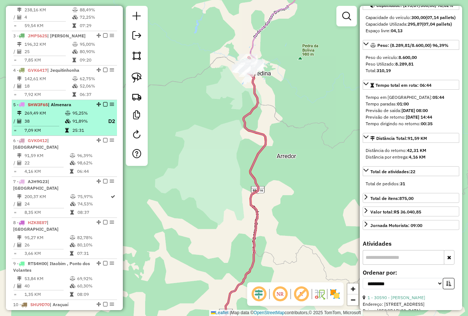
scroll to position [213, 0]
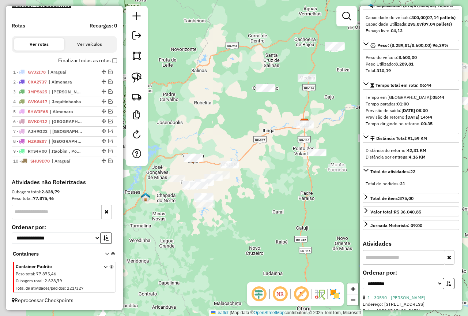
drag, startPoint x: 175, startPoint y: 180, endPoint x: 223, endPoint y: 148, distance: 58.1
click at [222, 149] on div "Janela de atendimento Grade de atendimento Capacidade Transportadoras Veículos …" at bounding box center [234, 158] width 468 height 316
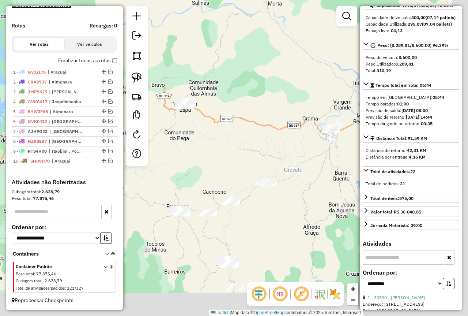
drag, startPoint x: 249, startPoint y: 214, endPoint x: 223, endPoint y: 173, distance: 48.4
click at [223, 173] on div "Janela de atendimento Grade de atendimento Capacidade Transportadoras Veículos …" at bounding box center [234, 158] width 468 height 316
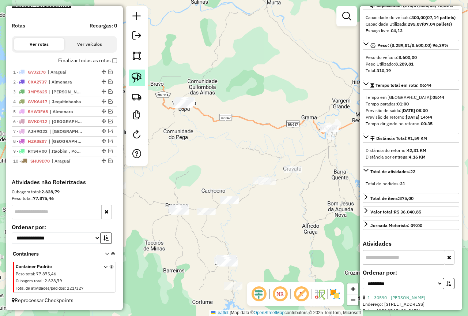
click at [138, 74] on img at bounding box center [137, 77] width 10 height 10
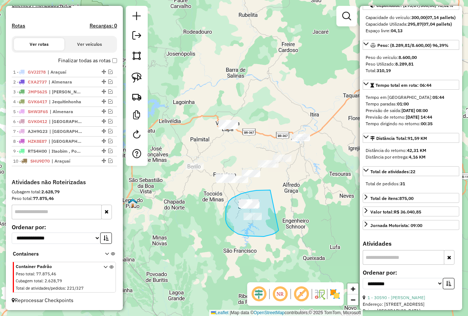
drag, startPoint x: 270, startPoint y: 190, endPoint x: 279, endPoint y: 228, distance: 38.7
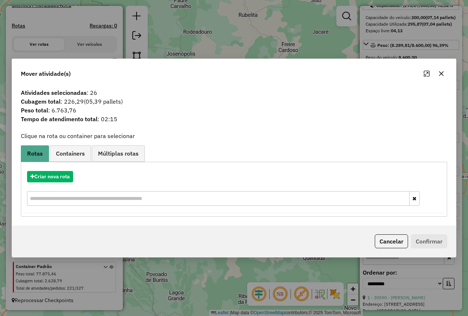
click at [442, 75] on icon "button" at bounding box center [442, 74] width 6 height 6
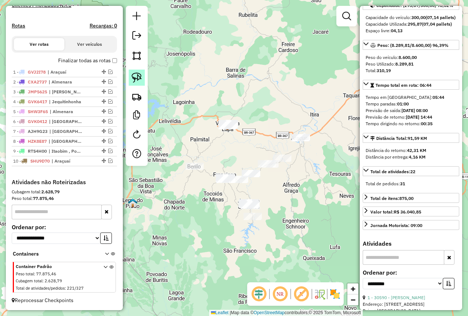
click at [139, 77] on img at bounding box center [137, 77] width 10 height 10
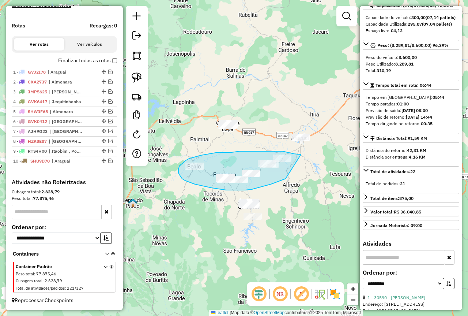
drag, startPoint x: 301, startPoint y: 154, endPoint x: 290, endPoint y: 177, distance: 25.0
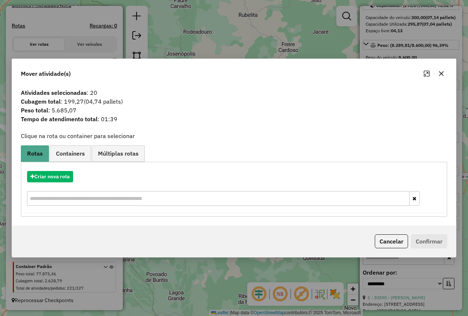
click at [441, 70] on button "button" at bounding box center [442, 74] width 12 height 12
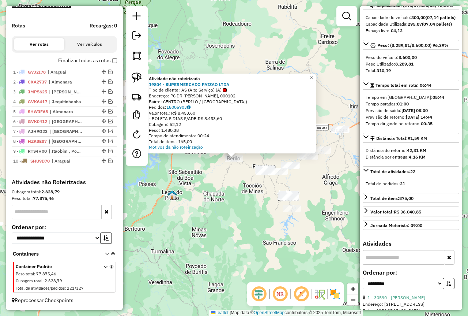
click at [313, 75] on span "×" at bounding box center [311, 78] width 3 height 6
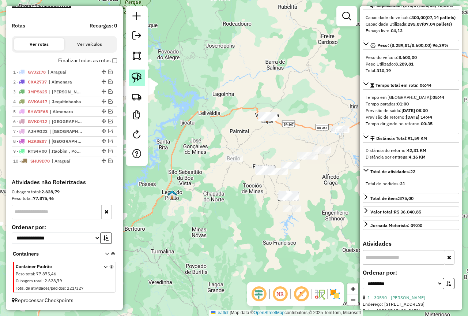
click at [135, 77] on img at bounding box center [137, 77] width 10 height 10
drag, startPoint x: 279, startPoint y: 102, endPoint x: 294, endPoint y: 131, distance: 32.1
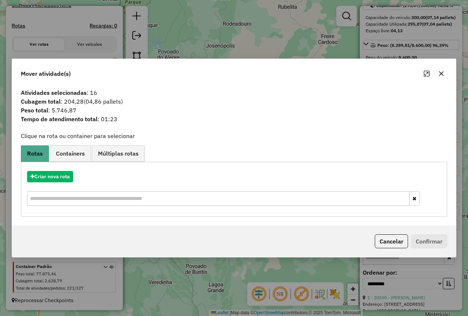
click at [443, 76] on icon "button" at bounding box center [442, 74] width 6 height 6
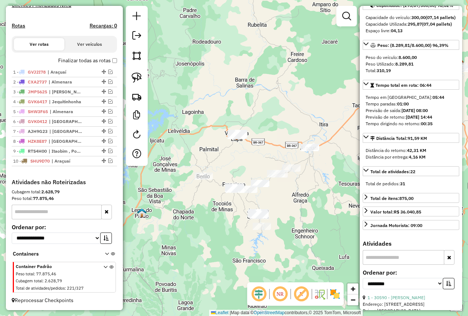
drag, startPoint x: 341, startPoint y: 198, endPoint x: 266, endPoint y: 211, distance: 76.1
click at [262, 217] on div "Janela de atendimento Grade de atendimento Capacidade Transportadoras Veículos …" at bounding box center [234, 158] width 468 height 316
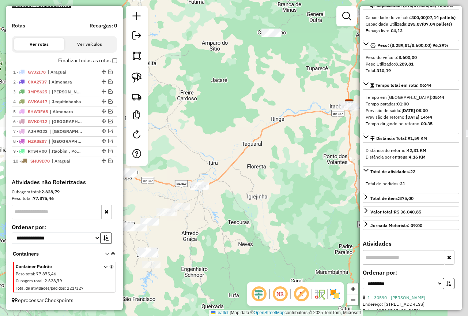
drag, startPoint x: 318, startPoint y: 185, endPoint x: 276, endPoint y: 194, distance: 43.4
click at [257, 218] on div "Janela de atendimento Grade de atendimento Capacidade Transportadoras Veículos …" at bounding box center [234, 158] width 468 height 316
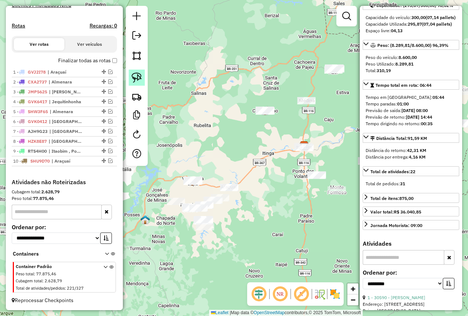
click at [135, 75] on img at bounding box center [137, 77] width 10 height 10
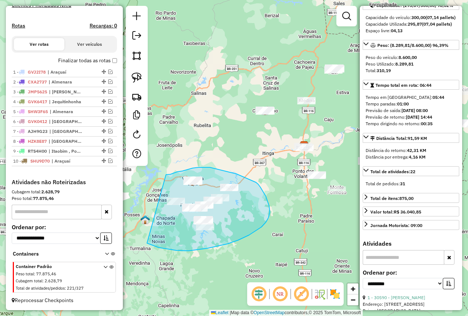
drag, startPoint x: 171, startPoint y: 174, endPoint x: 147, endPoint y: 242, distance: 72.1
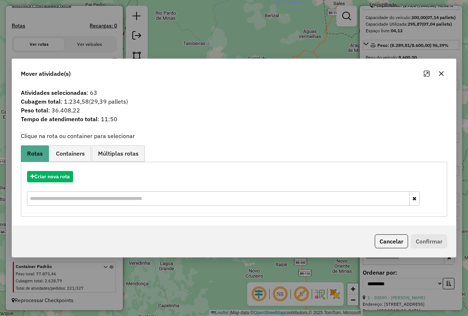
click at [444, 75] on icon "button" at bounding box center [442, 74] width 6 height 6
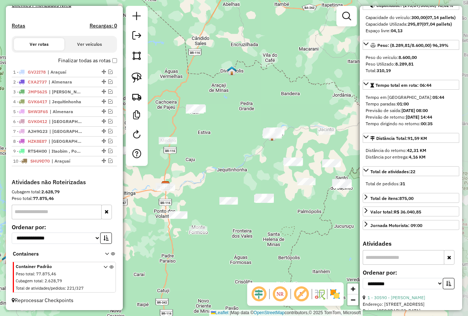
drag, startPoint x: 321, startPoint y: 139, endPoint x: 184, endPoint y: 176, distance: 142.6
click at [184, 176] on div "Janela de atendimento Grade de atendimento Capacidade Transportadoras Veículos …" at bounding box center [234, 158] width 468 height 316
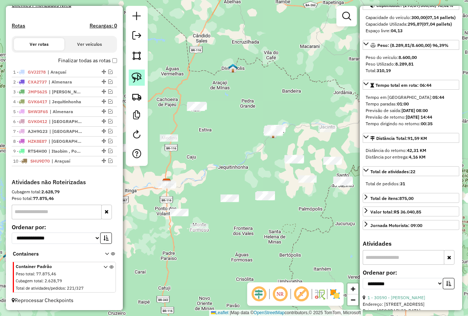
drag, startPoint x: 141, startPoint y: 82, endPoint x: 157, endPoint y: 79, distance: 16.3
click at [141, 81] on img at bounding box center [137, 77] width 10 height 10
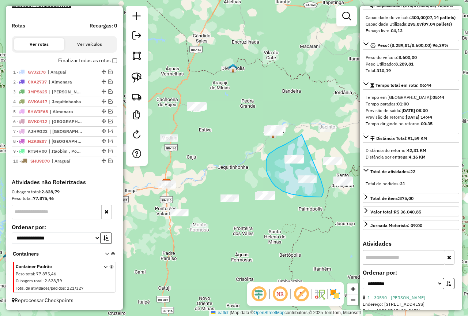
drag, startPoint x: 302, startPoint y: 134, endPoint x: 311, endPoint y: 157, distance: 24.9
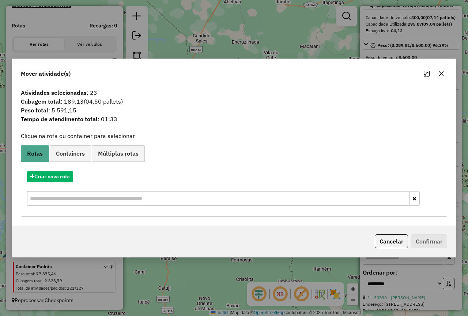
click at [444, 74] on icon "button" at bounding box center [442, 74] width 6 height 6
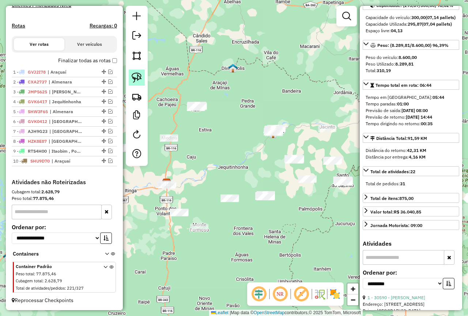
click at [138, 78] on img at bounding box center [137, 77] width 10 height 10
drag, startPoint x: 296, startPoint y: 106, endPoint x: 291, endPoint y: 130, distance: 24.7
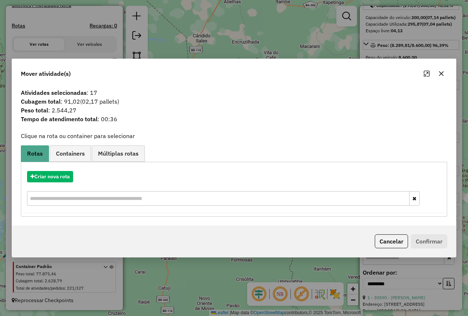
click at [446, 74] on button "button" at bounding box center [442, 74] width 12 height 12
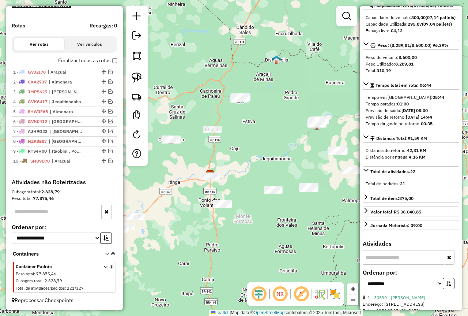
drag, startPoint x: 248, startPoint y: 128, endPoint x: 343, endPoint y: 108, distance: 97.6
click at [343, 108] on div "Janela de atendimento Grade de atendimento Capacidade Transportadoras Veículos …" at bounding box center [234, 158] width 468 height 316
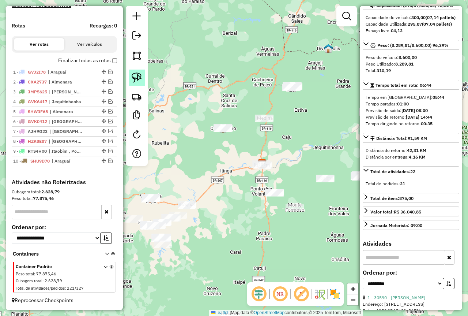
click at [133, 77] on img at bounding box center [137, 77] width 10 height 10
drag, startPoint x: 285, startPoint y: 78, endPoint x: 317, endPoint y: 94, distance: 35.5
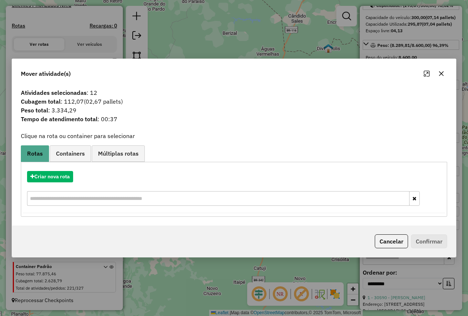
click at [444, 74] on icon "button" at bounding box center [442, 74] width 6 height 6
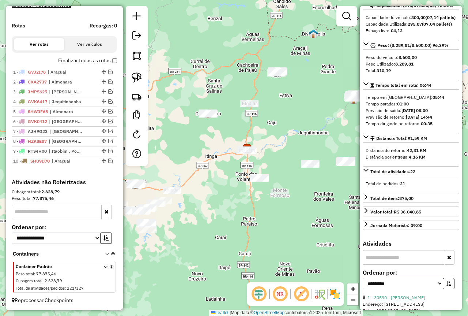
drag, startPoint x: 327, startPoint y: 220, endPoint x: 310, endPoint y: 203, distance: 23.6
click at [310, 203] on div "Janela de atendimento Grade de atendimento Capacidade Transportadoras Veículos …" at bounding box center [234, 158] width 468 height 316
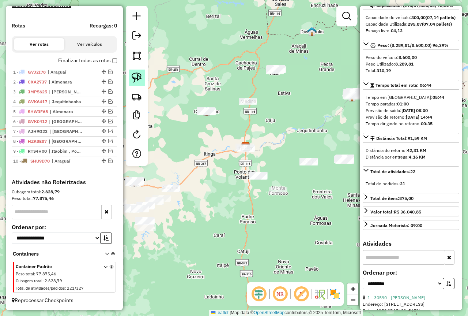
click at [139, 76] on img at bounding box center [137, 77] width 10 height 10
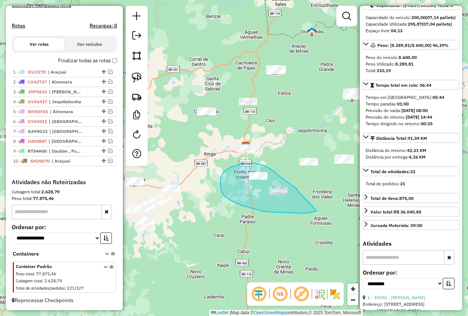
drag, startPoint x: 298, startPoint y: 190, endPoint x: 317, endPoint y: 211, distance: 28.2
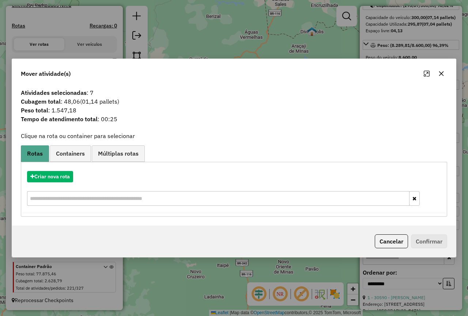
click at [440, 75] on icon "button" at bounding box center [442, 73] width 5 height 5
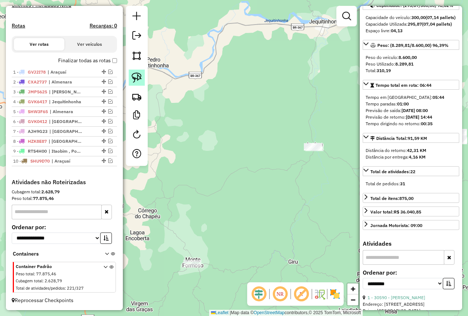
click at [142, 78] on link at bounding box center [137, 78] width 16 height 16
drag, startPoint x: 291, startPoint y: 139, endPoint x: 339, endPoint y: 149, distance: 49.1
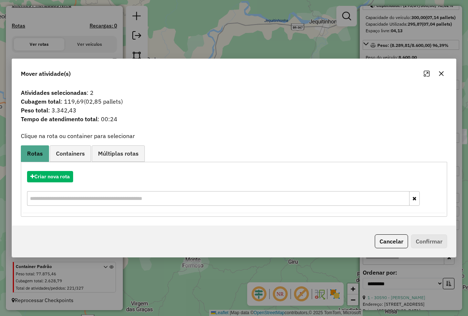
drag, startPoint x: 444, startPoint y: 75, endPoint x: 425, endPoint y: 78, distance: 18.9
click at [444, 75] on icon "button" at bounding box center [442, 74] width 6 height 6
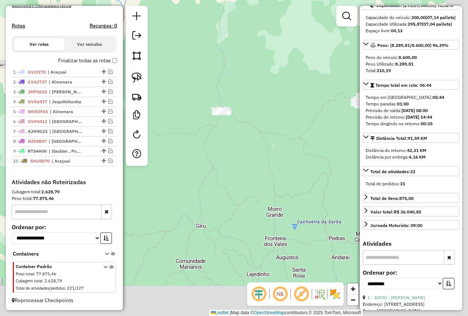
drag, startPoint x: 319, startPoint y: 208, endPoint x: 217, endPoint y: 161, distance: 112.3
click at [224, 170] on div "Janela de atendimento Grade de atendimento Capacidade Transportadoras Veículos …" at bounding box center [234, 158] width 468 height 316
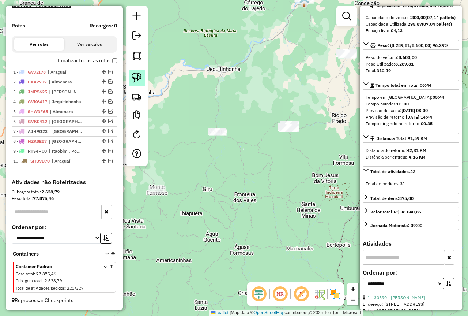
click at [134, 75] on img at bounding box center [137, 77] width 10 height 10
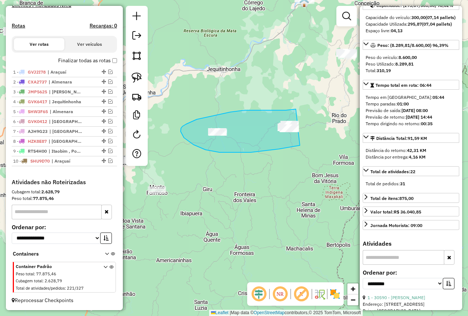
drag, startPoint x: 275, startPoint y: 110, endPoint x: 322, endPoint y: 138, distance: 55.0
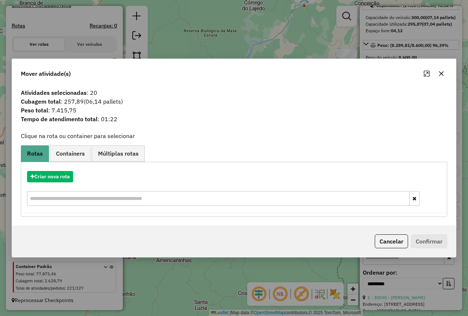
click at [442, 76] on button "button" at bounding box center [442, 74] width 12 height 12
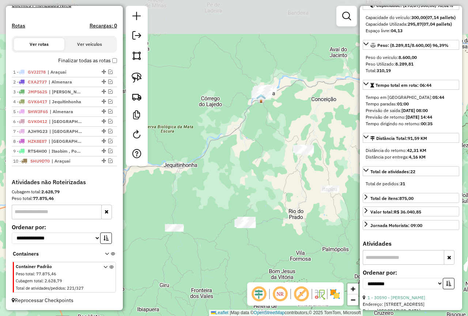
drag, startPoint x: 236, startPoint y: 180, endPoint x: 198, endPoint y: 241, distance: 71.4
click at [215, 268] on div "Janela de atendimento Grade de atendimento Capacidade Transportadoras Veículos …" at bounding box center [234, 158] width 468 height 316
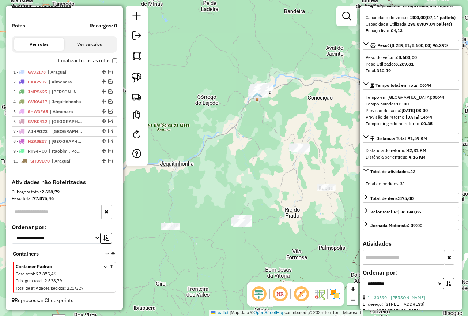
drag, startPoint x: 132, startPoint y: 72, endPoint x: 141, endPoint y: 69, distance: 10.0
click at [131, 72] on link at bounding box center [137, 78] width 16 height 16
drag, startPoint x: 272, startPoint y: 68, endPoint x: 295, endPoint y: 88, distance: 30.6
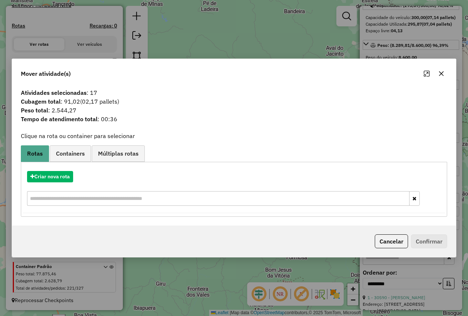
click at [439, 75] on icon "button" at bounding box center [442, 74] width 6 height 6
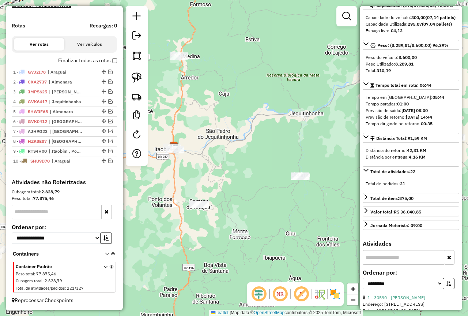
drag, startPoint x: 256, startPoint y: 142, endPoint x: 349, endPoint y: 108, distance: 99.0
click at [348, 107] on div "Janela de atendimento Grade de atendimento Capacidade Transportadoras Veículos …" at bounding box center [234, 158] width 468 height 316
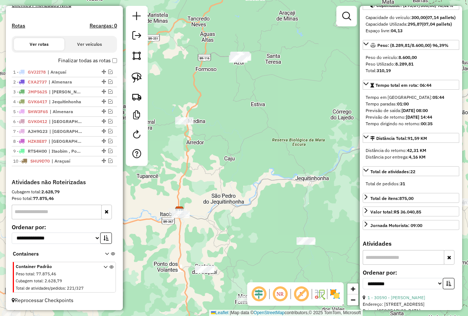
drag, startPoint x: 236, startPoint y: 117, endPoint x: 236, endPoint y: 180, distance: 62.6
click at [236, 180] on div "Janela de atendimento Grade de atendimento Capacidade Transportadoras Veículos …" at bounding box center [234, 158] width 468 height 316
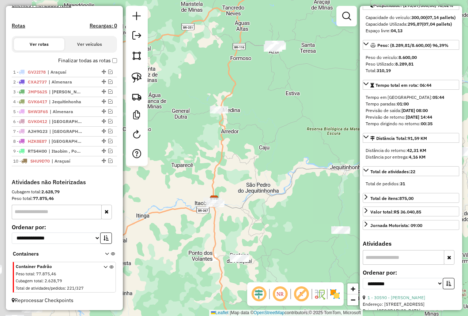
drag, startPoint x: 169, startPoint y: 176, endPoint x: 289, endPoint y: 131, distance: 127.4
click at [288, 131] on div "Janela de atendimento Grade de atendimento Capacidade Transportadoras Veículos …" at bounding box center [234, 158] width 468 height 316
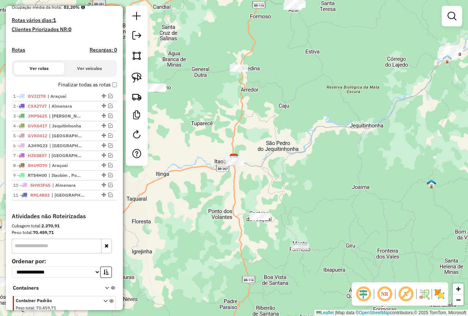
scroll to position [183, 0]
click at [133, 76] on img at bounding box center [137, 77] width 10 height 10
drag, startPoint x: 221, startPoint y: 140, endPoint x: 255, endPoint y: 168, distance: 43.7
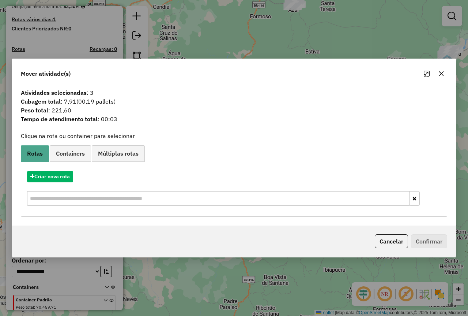
click at [441, 76] on button "button" at bounding box center [442, 74] width 12 height 12
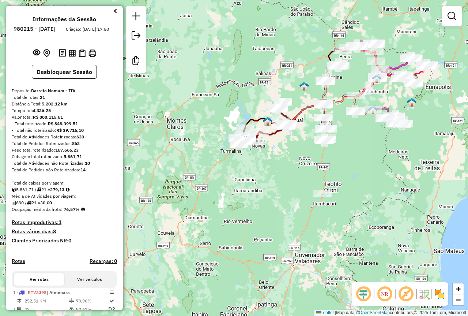
drag, startPoint x: 242, startPoint y: 195, endPoint x: 268, endPoint y: 179, distance: 30.5
click at [268, 179] on div "Janela de atendimento Grade de atendimento Capacidade Transportadoras Veículos …" at bounding box center [234, 158] width 468 height 316
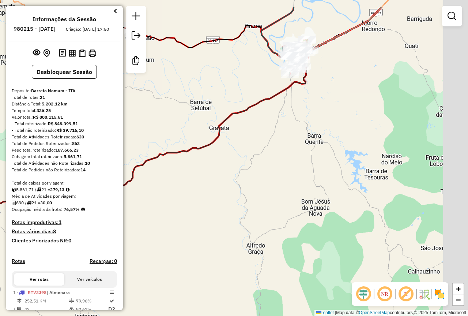
drag, startPoint x: 412, startPoint y: 132, endPoint x: 251, endPoint y: 169, distance: 165.4
click at [258, 171] on div "Janela de atendimento Grade de atendimento Capacidade Transportadoras Veículos …" at bounding box center [234, 158] width 468 height 316
